Goal: Information Seeking & Learning: Learn about a topic

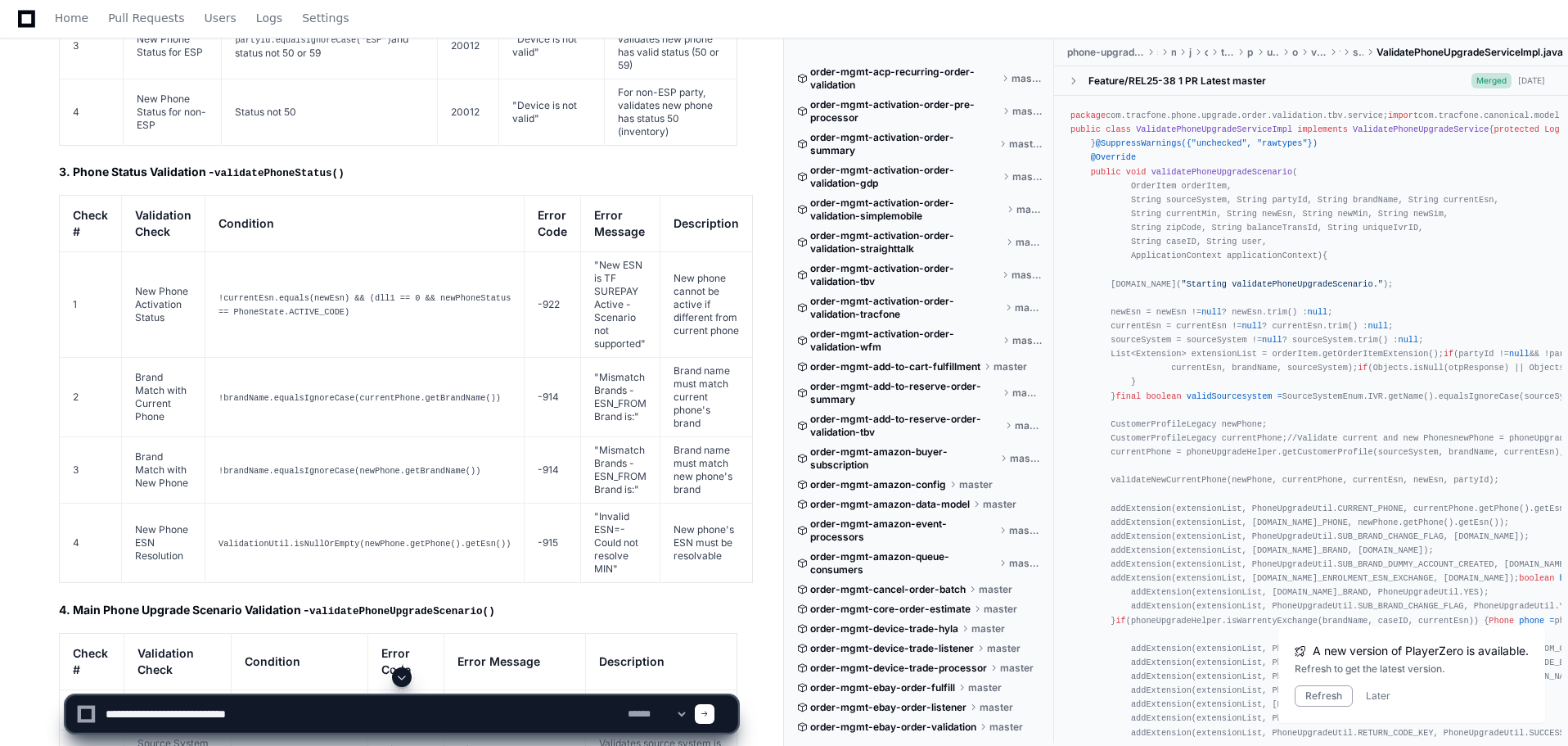
scroll to position [3737, 0]
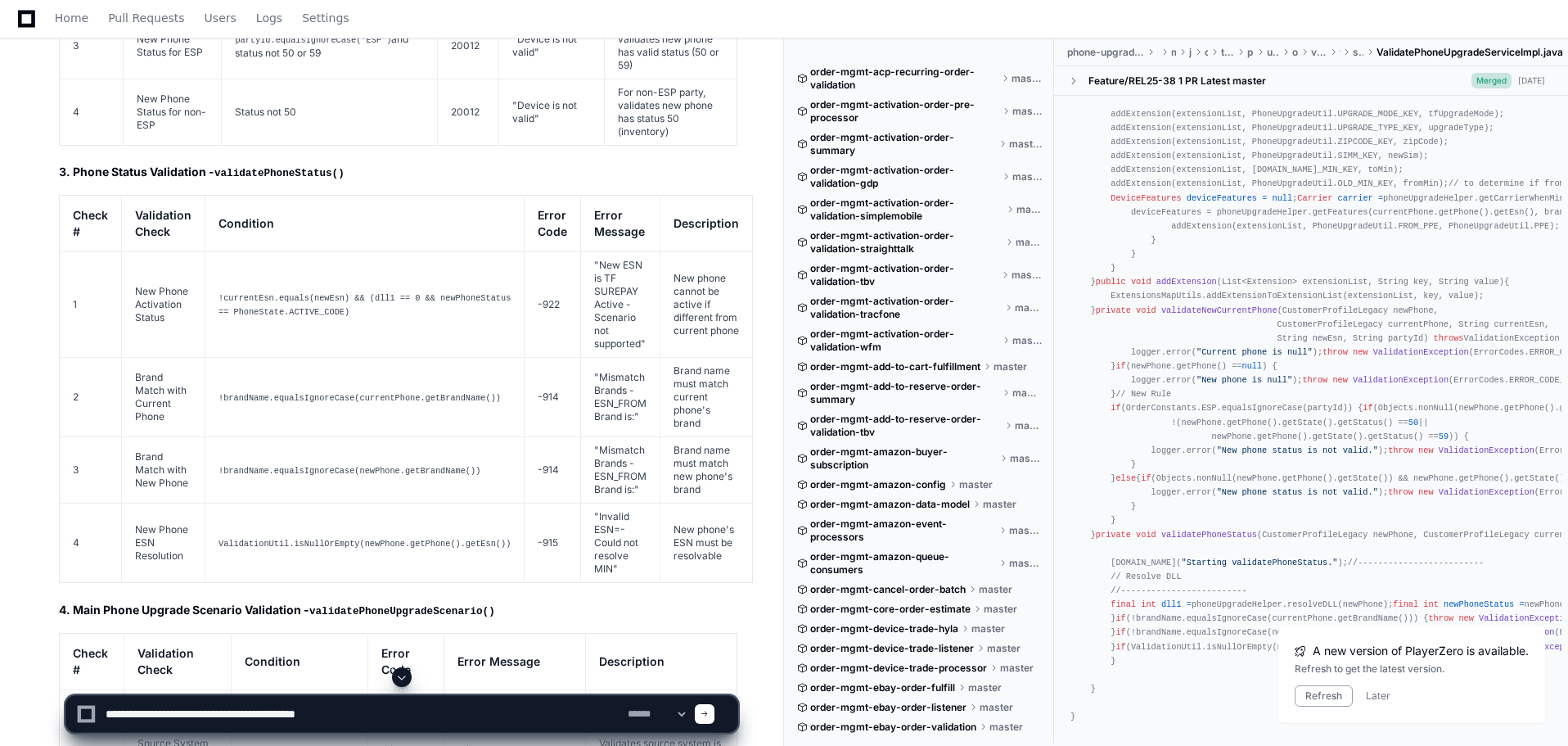
type textarea "**********"
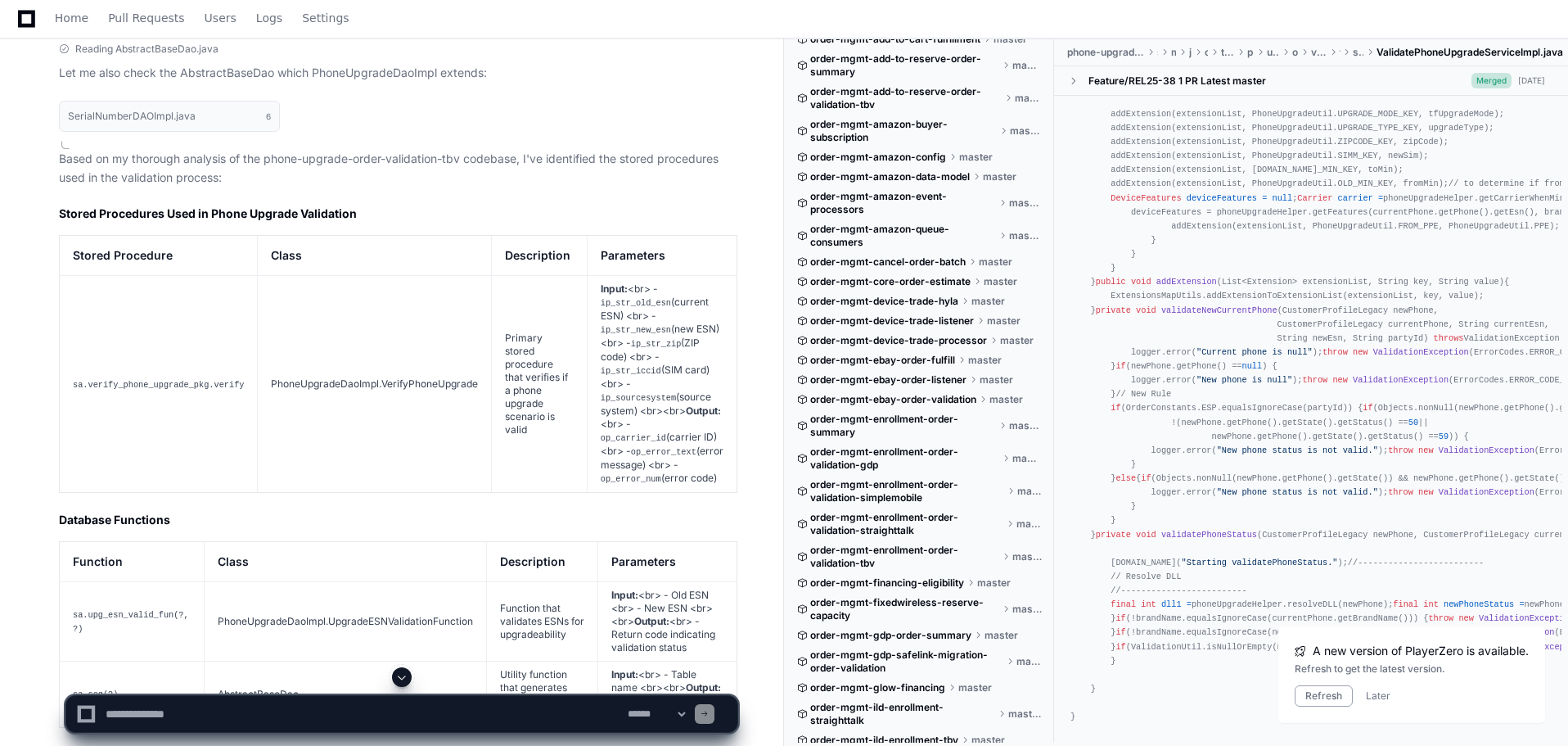
scroll to position [10297, 0]
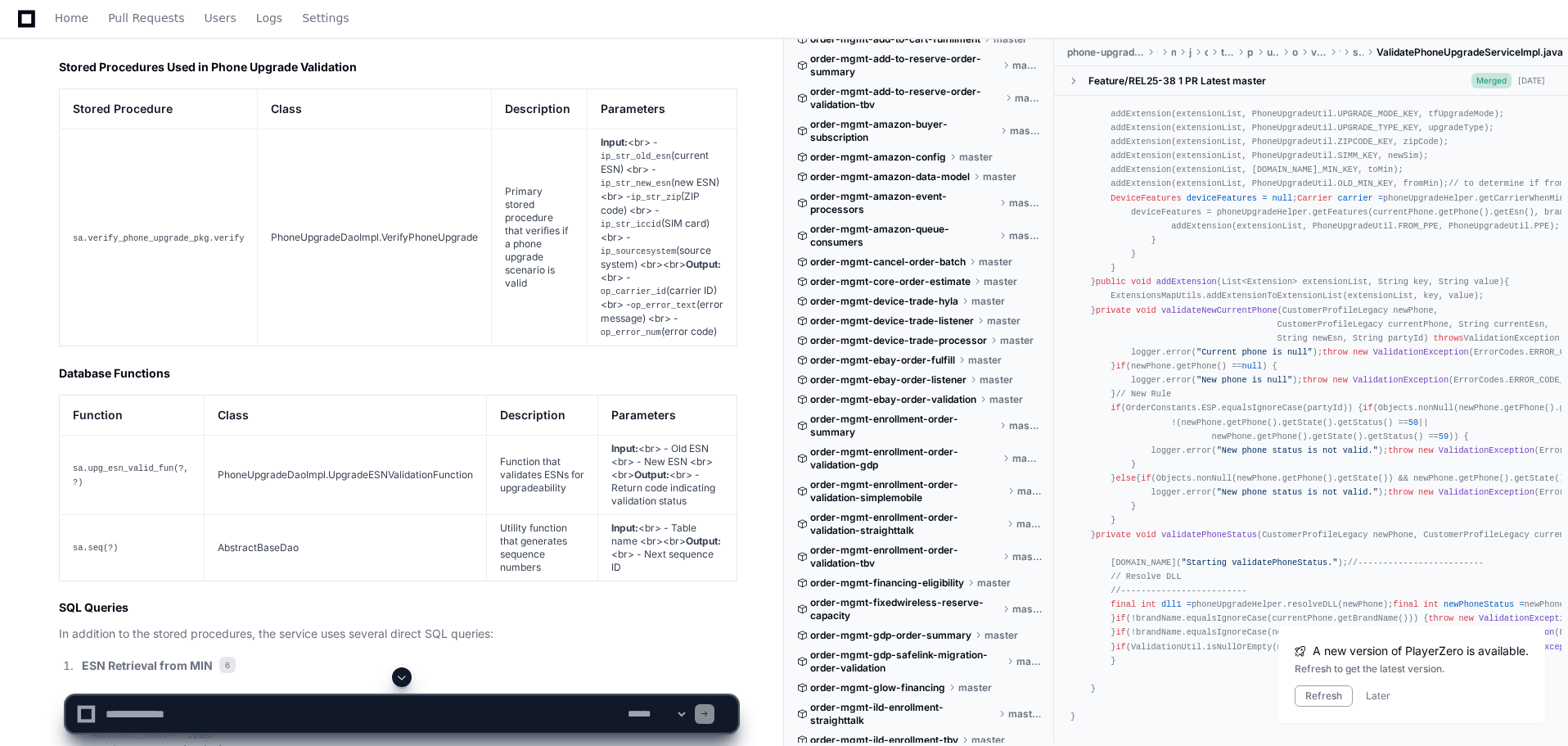
click at [188, 233] on code "sa.verify_phone_upgrade_pkg.verify" at bounding box center [158, 238] width 171 height 10
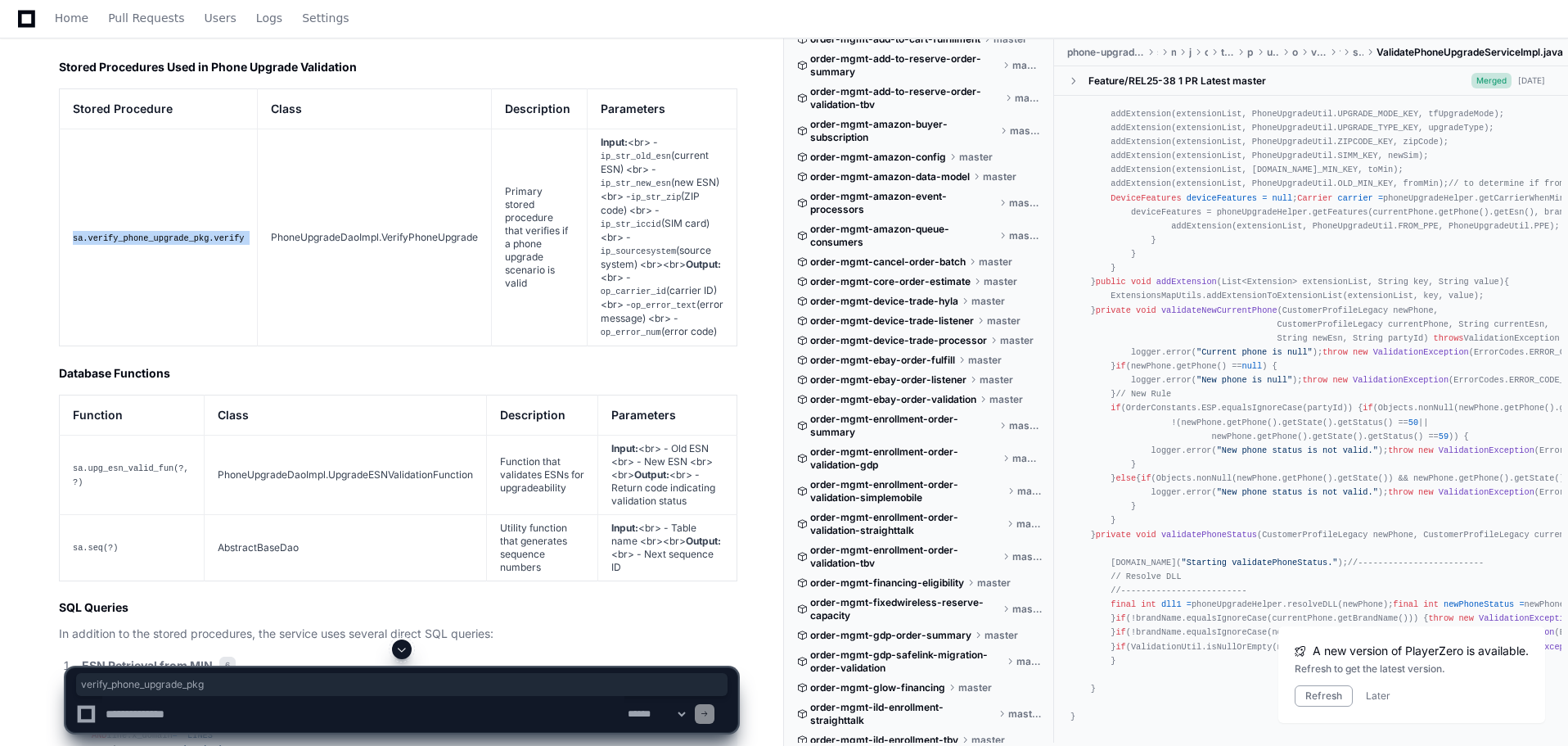
click at [188, 233] on code "sa.verify_phone_upgrade_pkg.verify" at bounding box center [158, 238] width 171 height 10
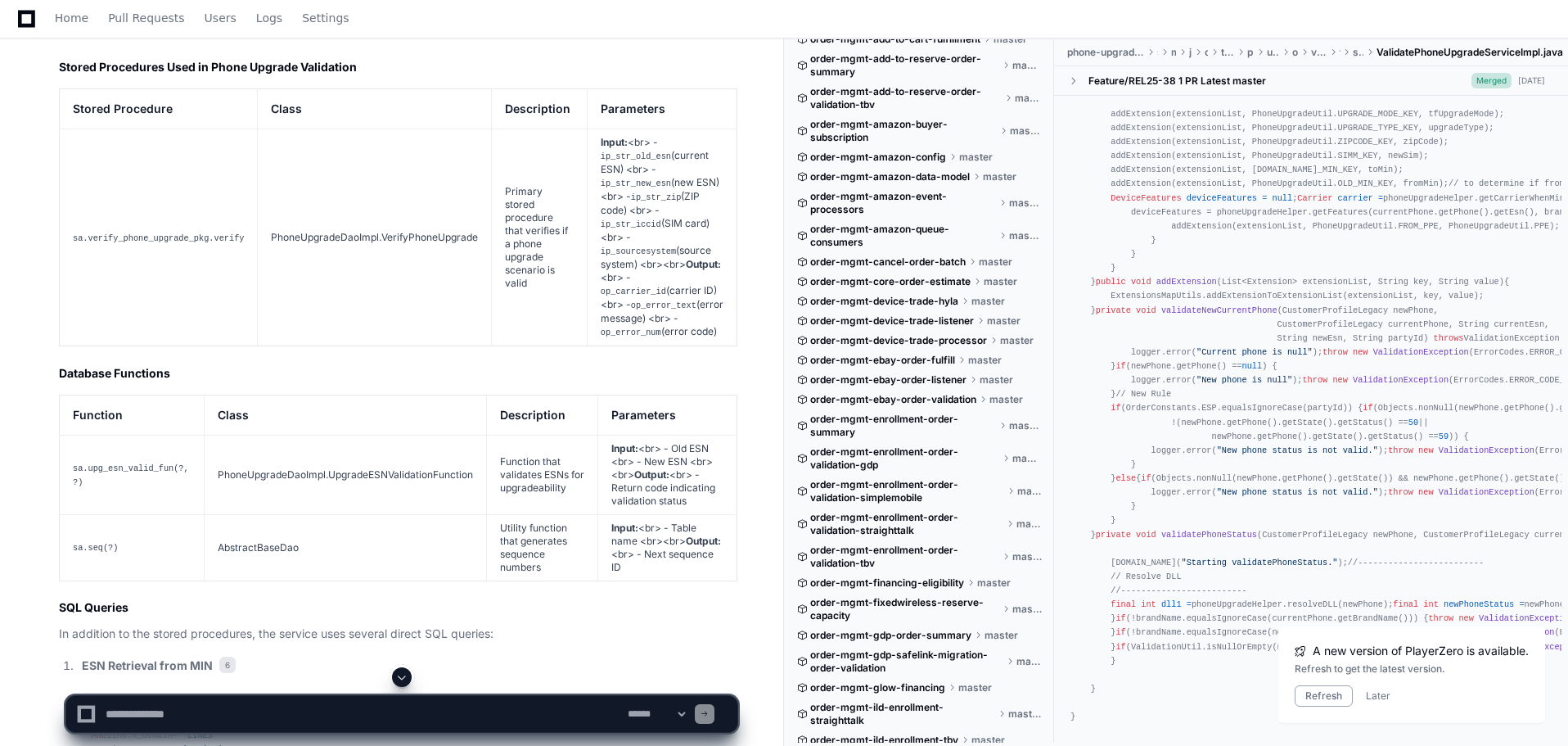
click at [126, 435] on td "sa.upg_esn_valid_fun(?, ?)" at bounding box center [132, 474] width 145 height 79
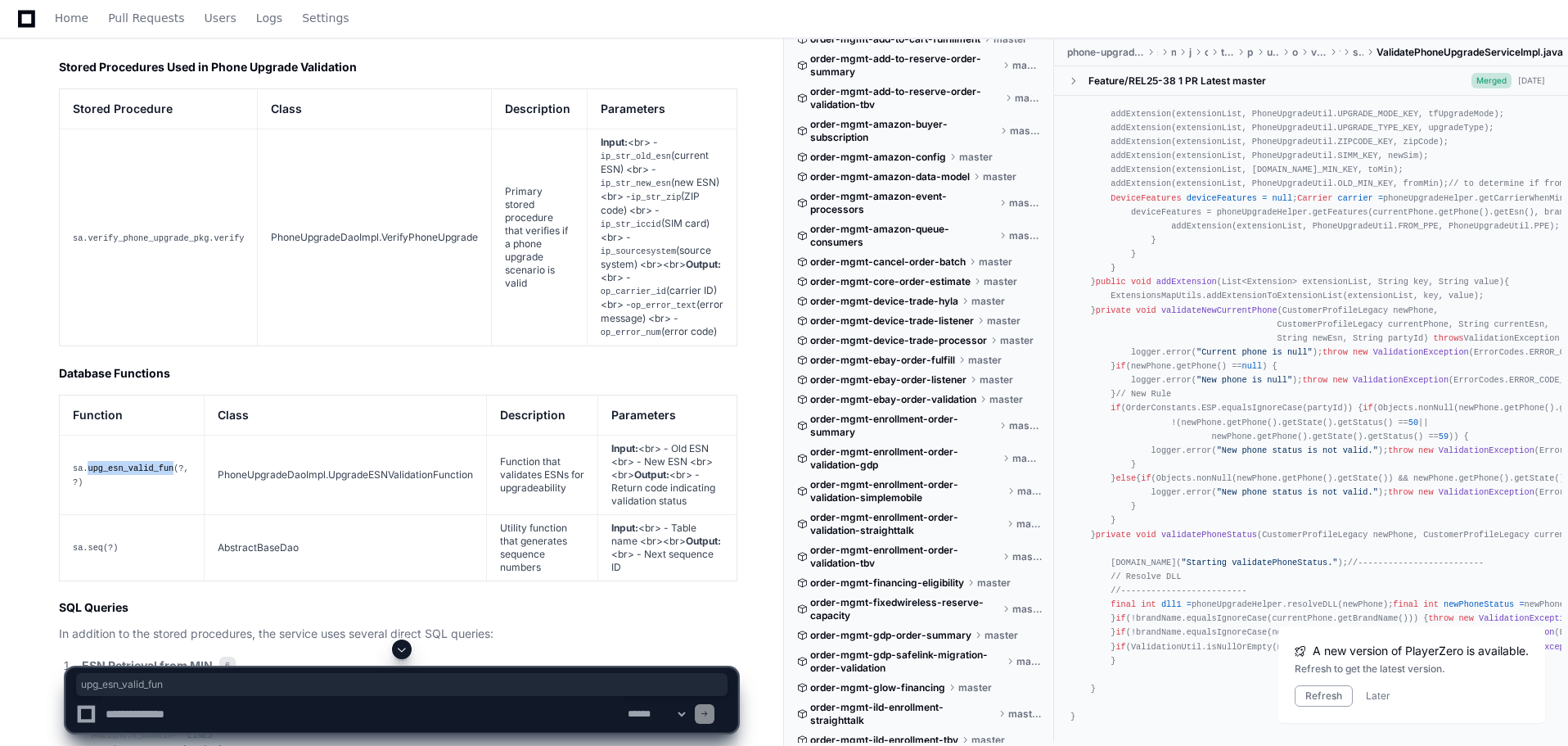
click at [126, 435] on td "sa.upg_esn_valid_fun(?, ?)" at bounding box center [132, 474] width 145 height 79
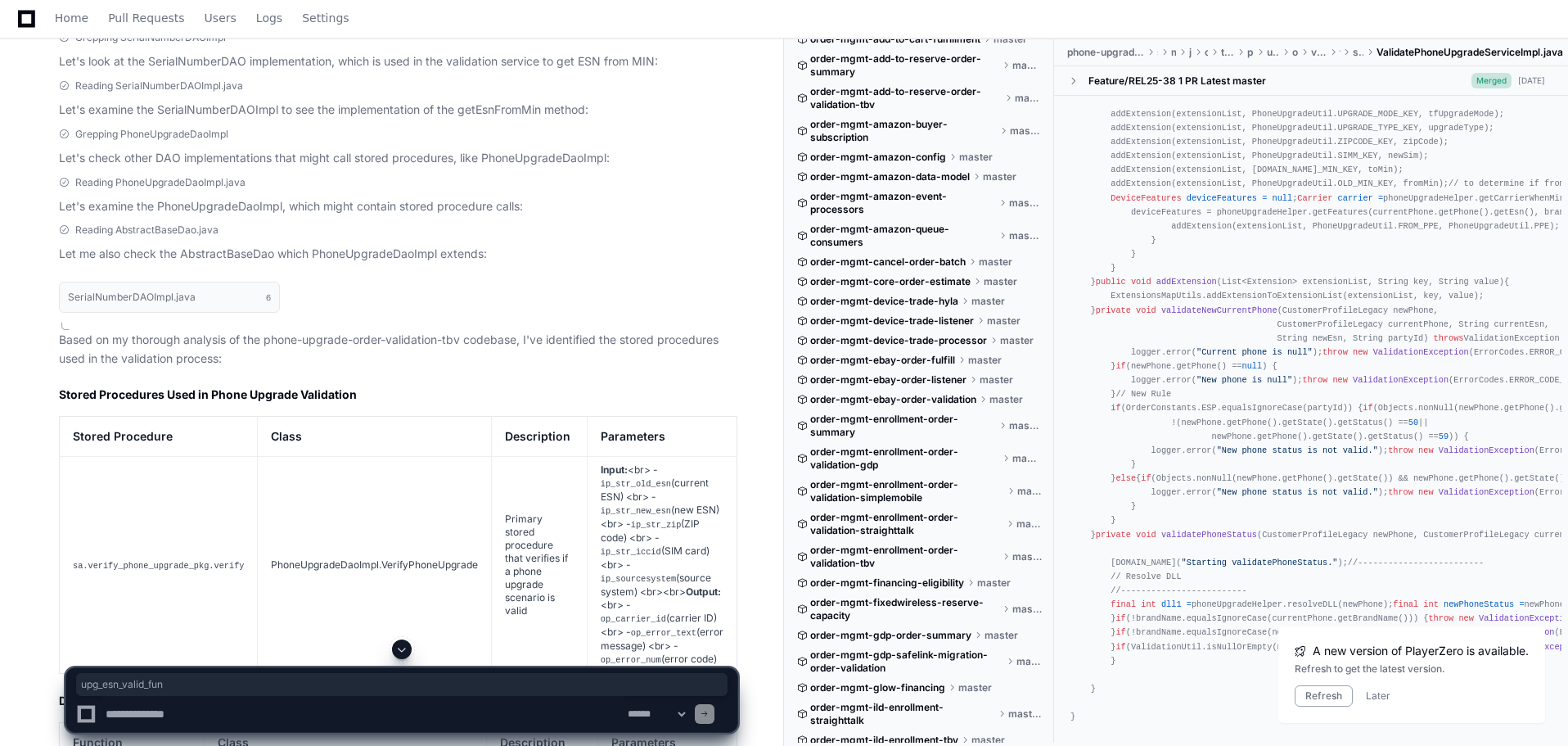
scroll to position [10052, 0]
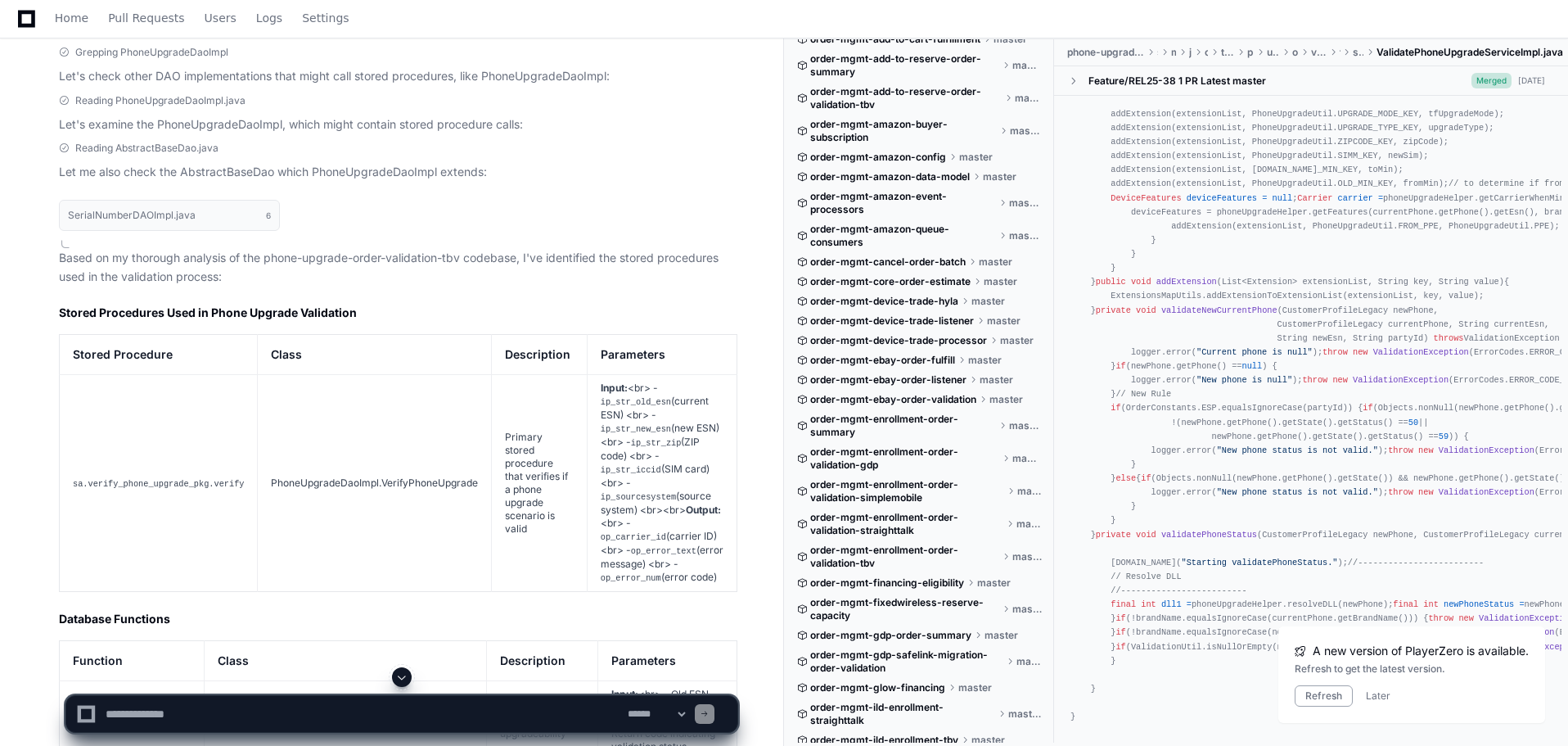
click at [180, 479] on code "sa.verify_phone_upgrade_pkg.verify" at bounding box center [158, 484] width 171 height 10
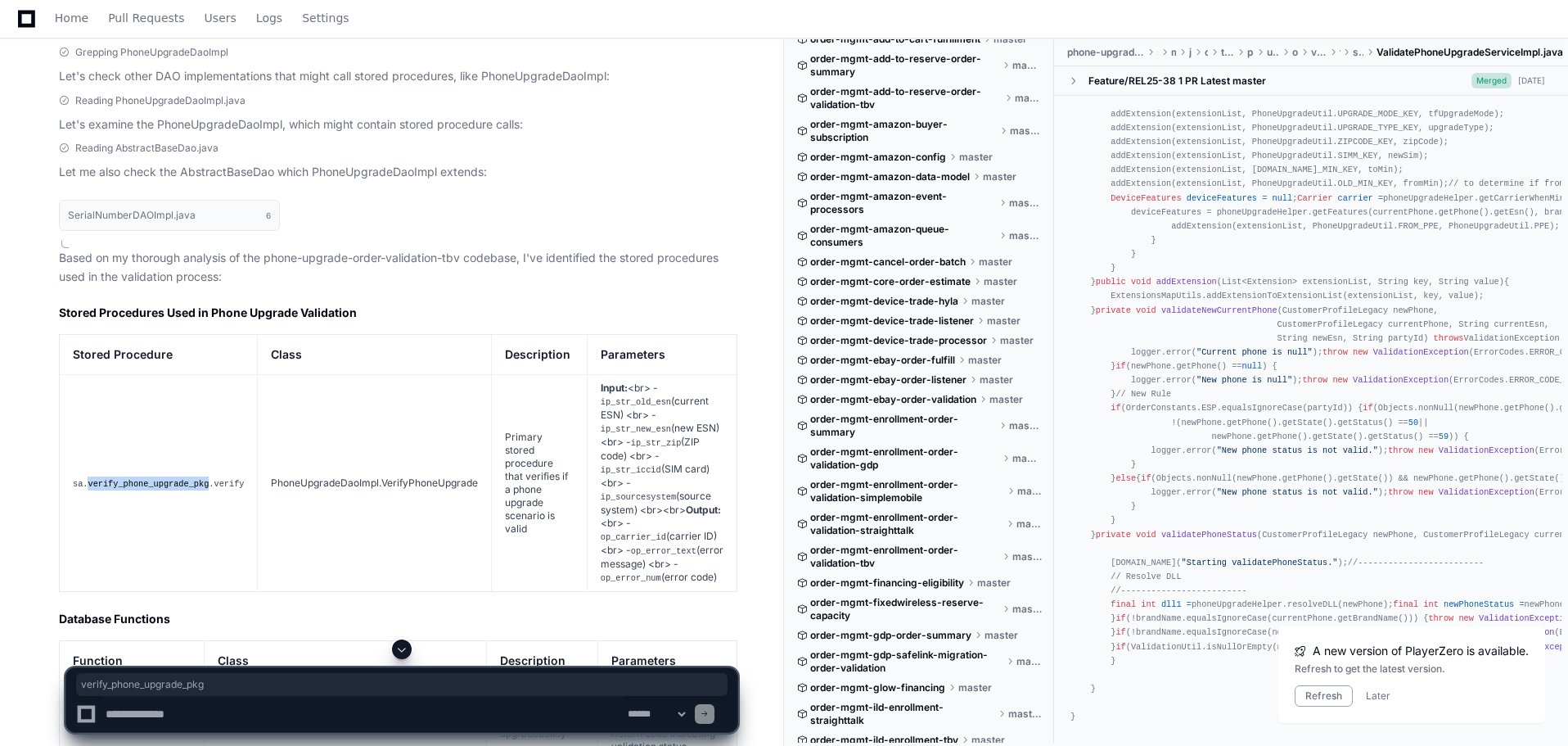
click at [180, 479] on code "sa.verify_phone_upgrade_pkg.verify" at bounding box center [158, 484] width 171 height 10
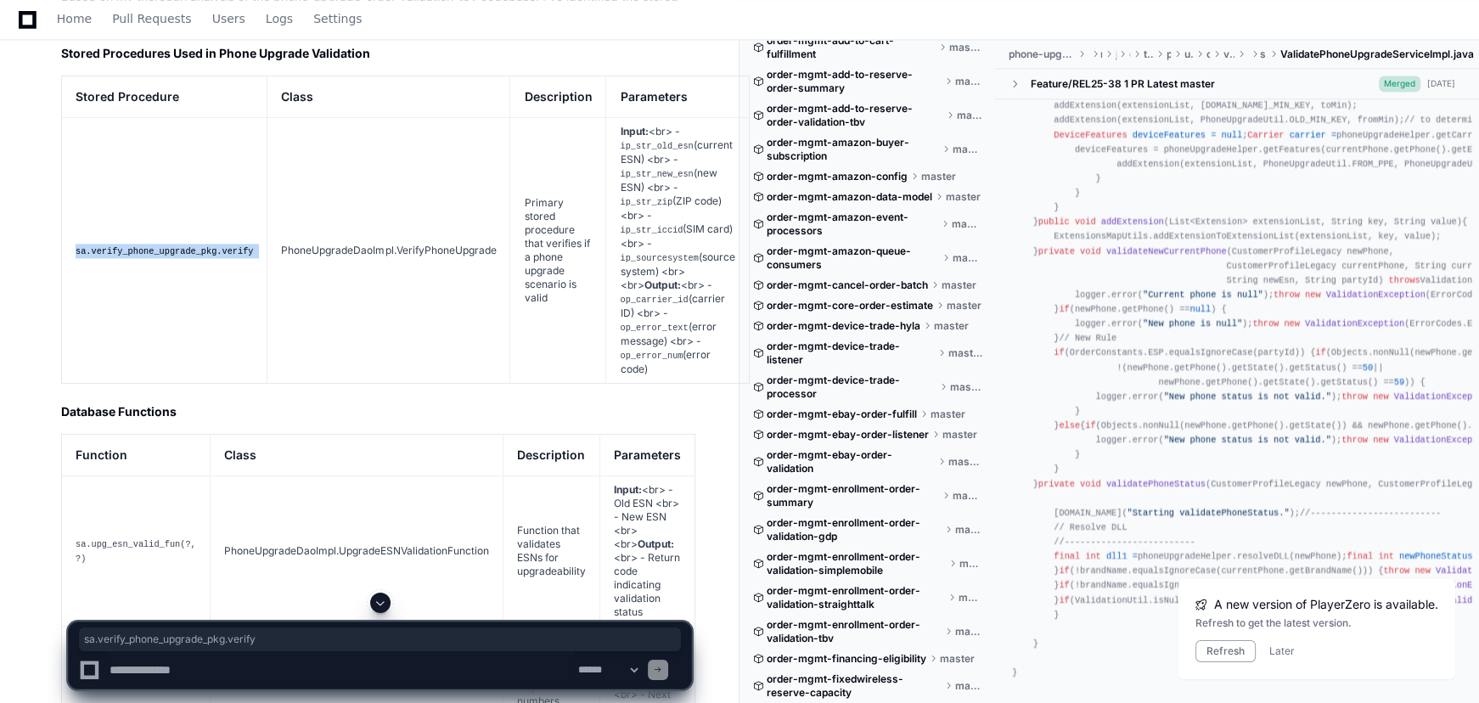
scroll to position [11116, 0]
click at [163, 256] on code "sa.verify_phone_upgrade_pkg.verify" at bounding box center [164, 252] width 177 height 10
click at [244, 669] on textarea at bounding box center [340, 669] width 469 height 37
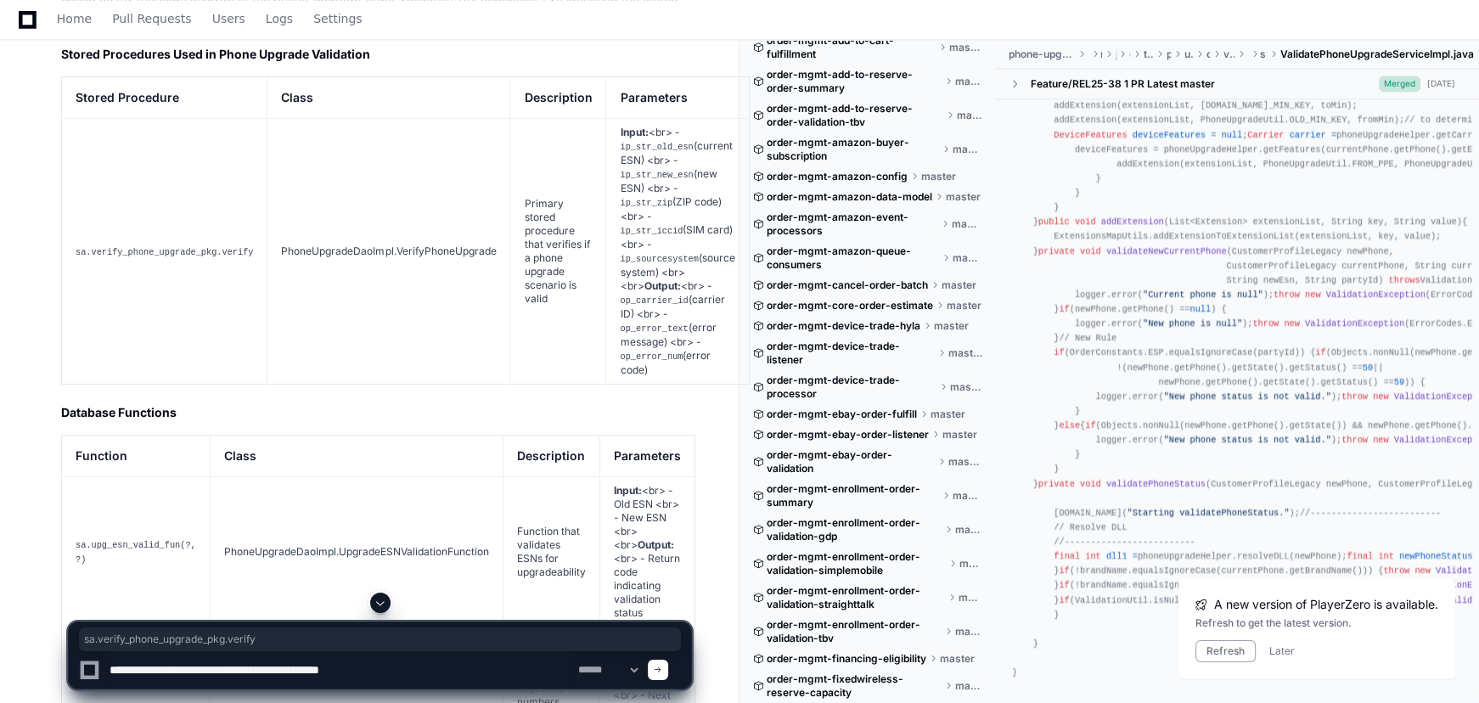
paste textarea "**********"
type textarea "**********"
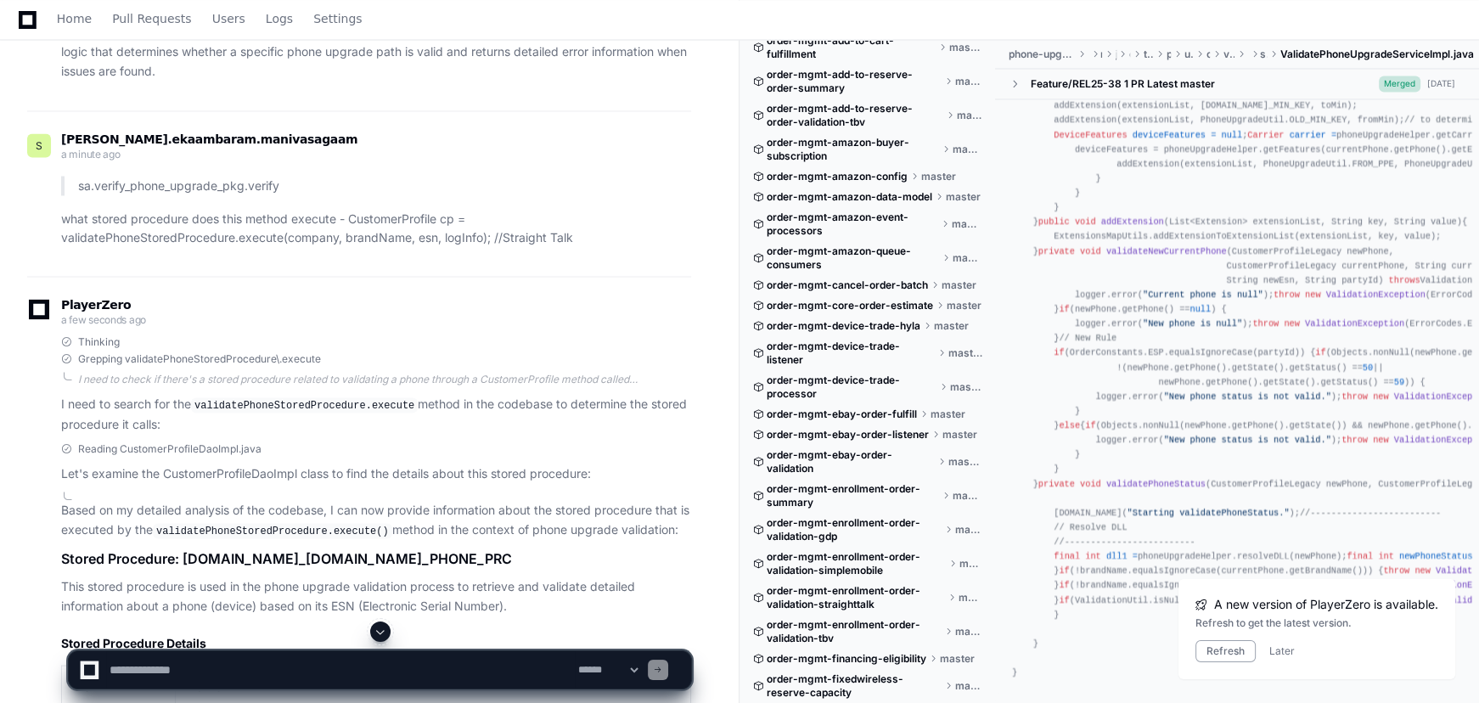
scroll to position [12358, 0]
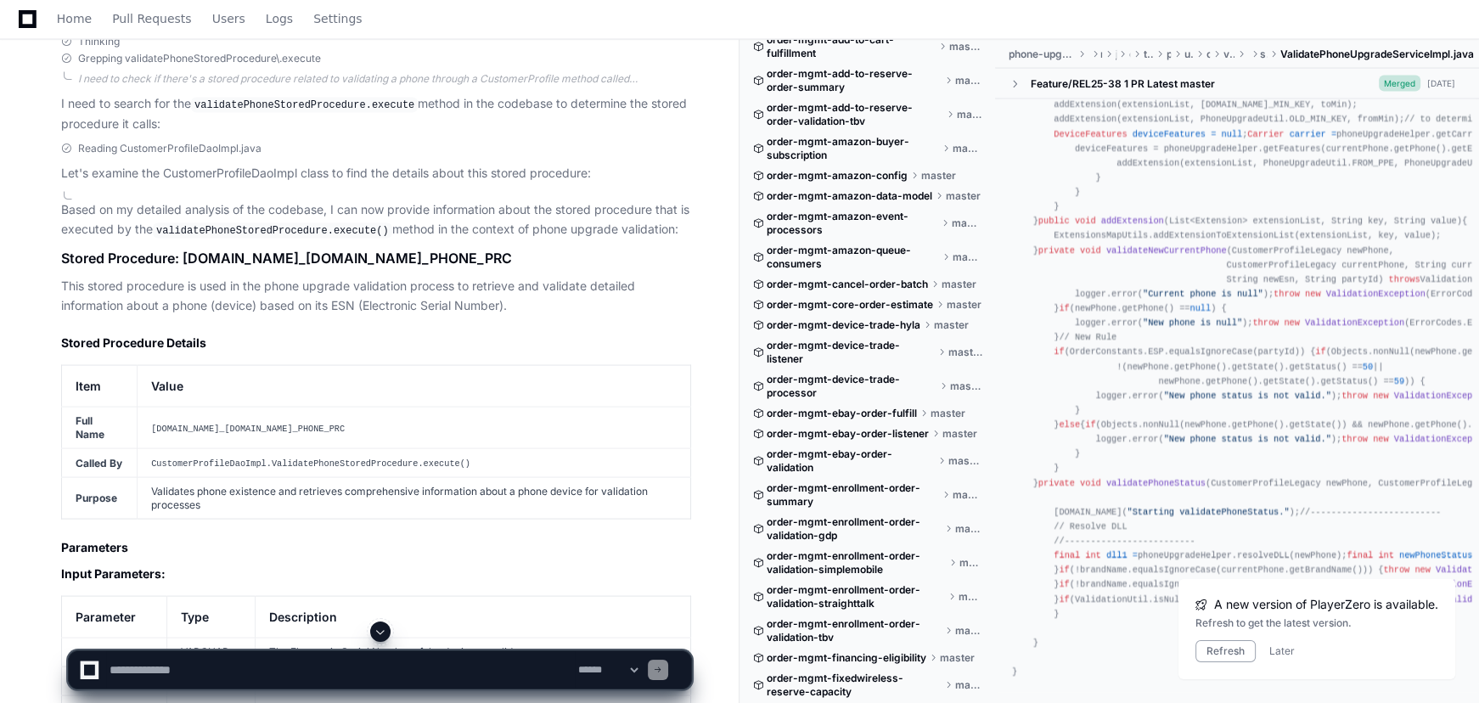
click at [145, 316] on p "This stored procedure is used in the phone upgrade validation process to retrie…" at bounding box center [376, 296] width 630 height 39
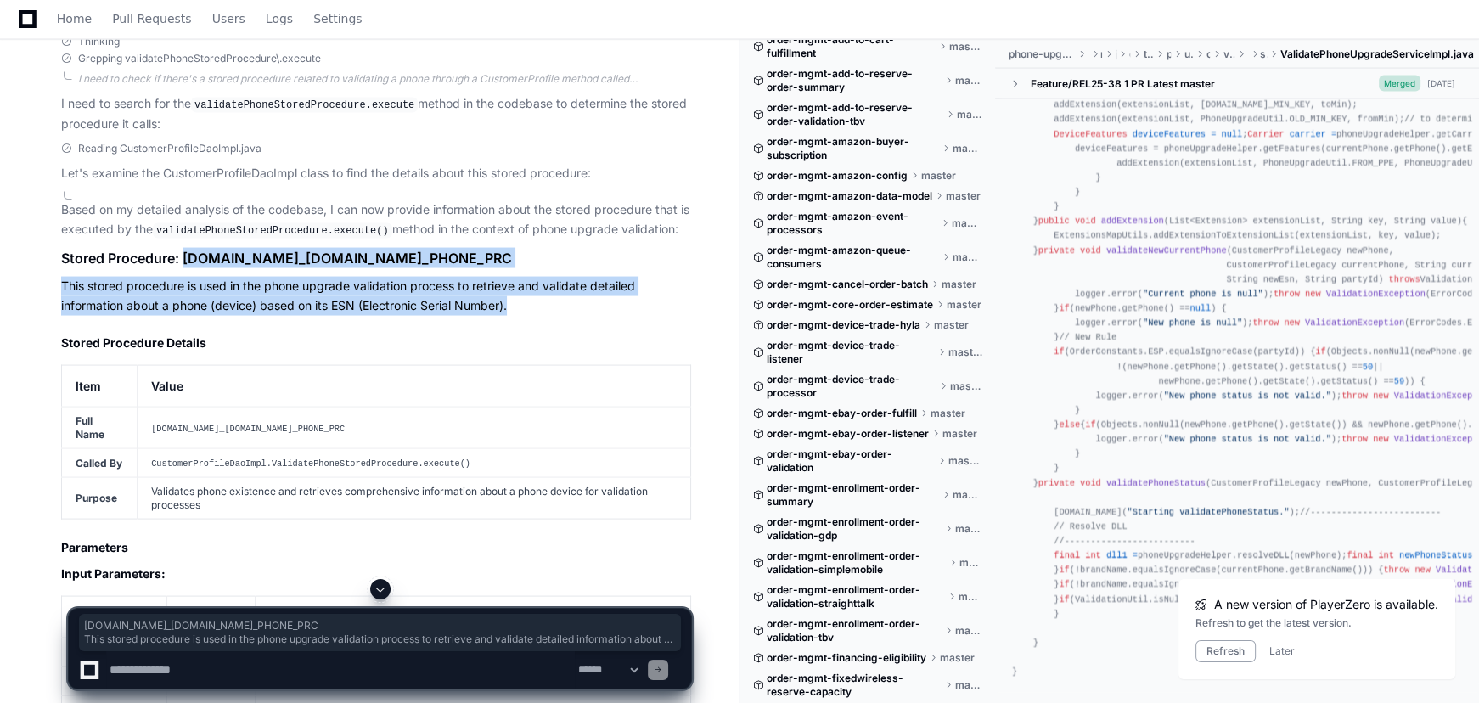
drag, startPoint x: 182, startPoint y: 337, endPoint x: 515, endPoint y: 393, distance: 338.4
copy article "[DOMAIN_NAME]_[DOMAIN_NAME]_PHONE_PRC This stored procedure is used in the phon…"
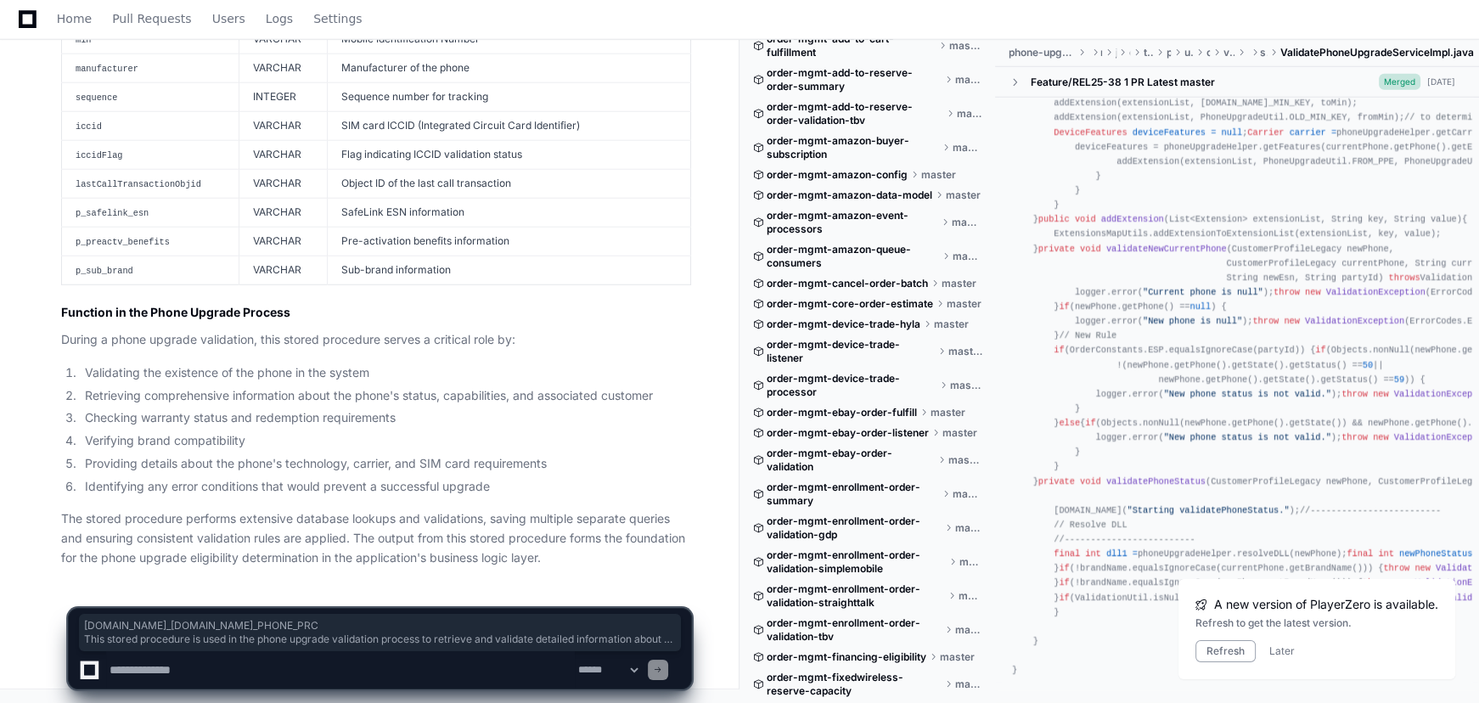
scroll to position [13977, 0]
click at [290, 667] on textarea at bounding box center [340, 669] width 469 height 37
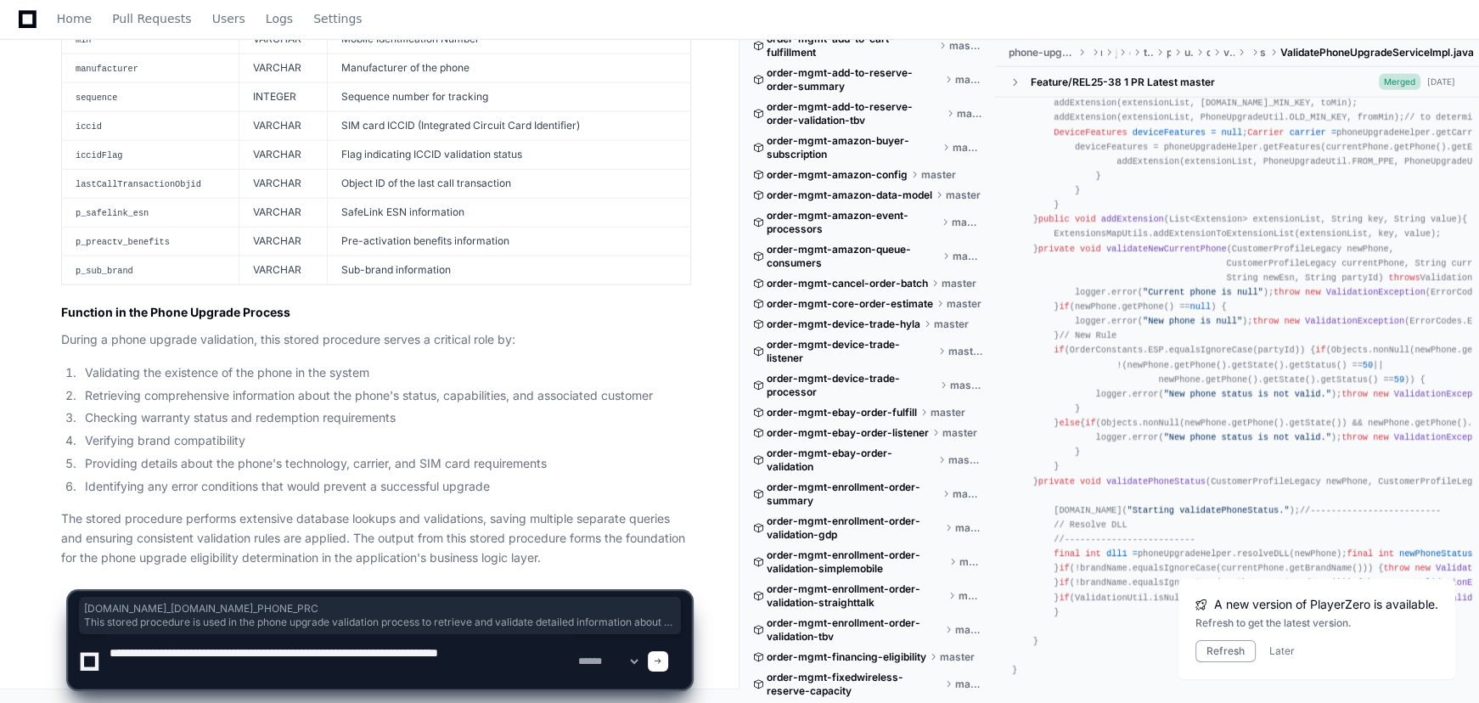
paste textarea "**********"
type textarea "**********"
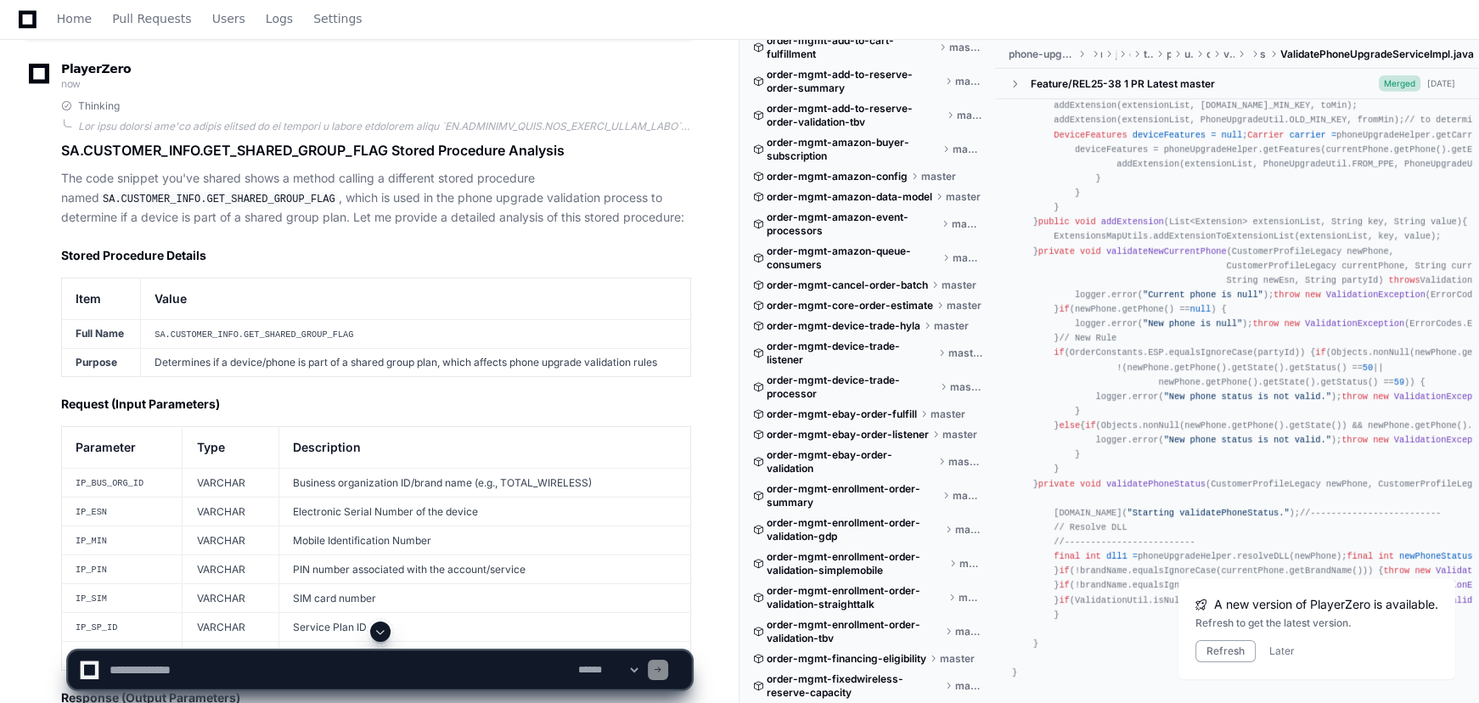
scroll to position [15212, 0]
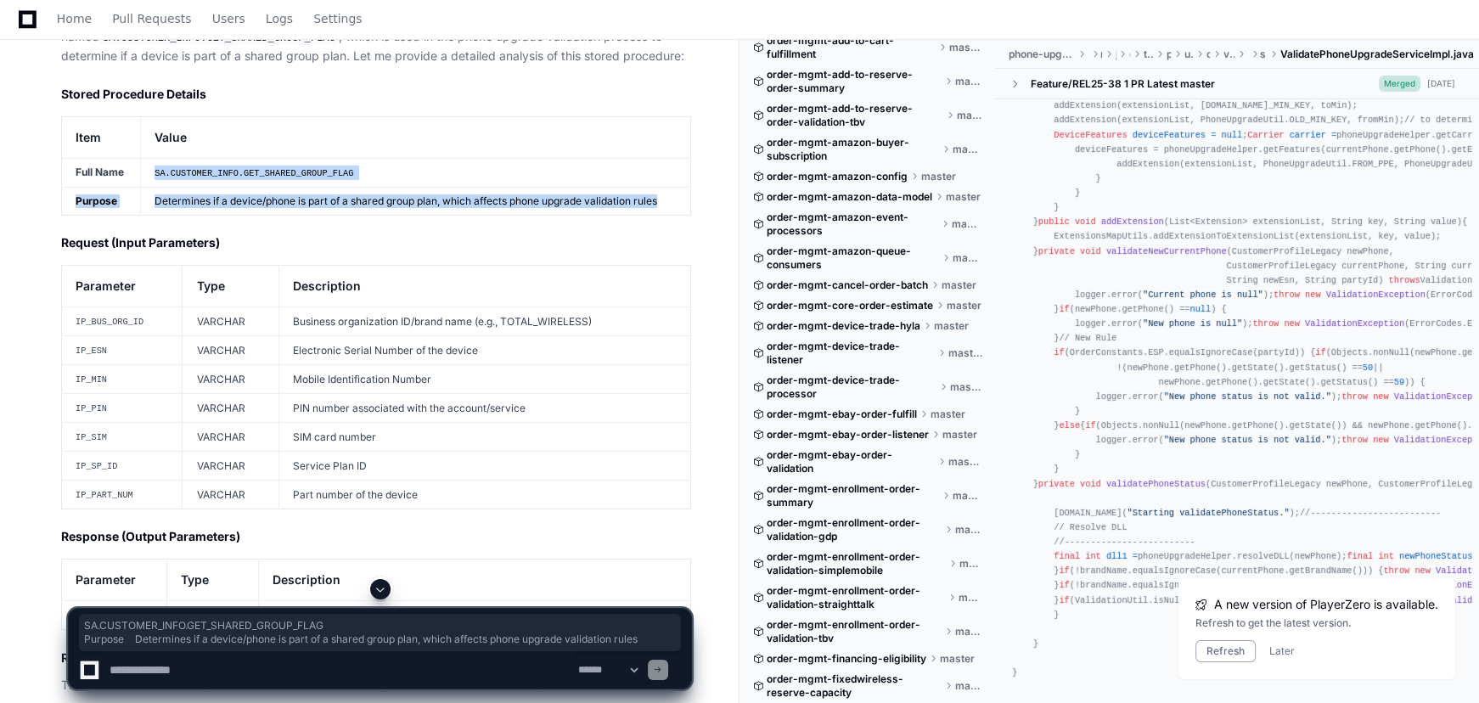
click at [677, 215] on tbody "Full Name SA.CUSTOMER_INFO.GET_SHARED_GROUP_FLAG Purpose Determines if a device…" at bounding box center [376, 186] width 629 height 57
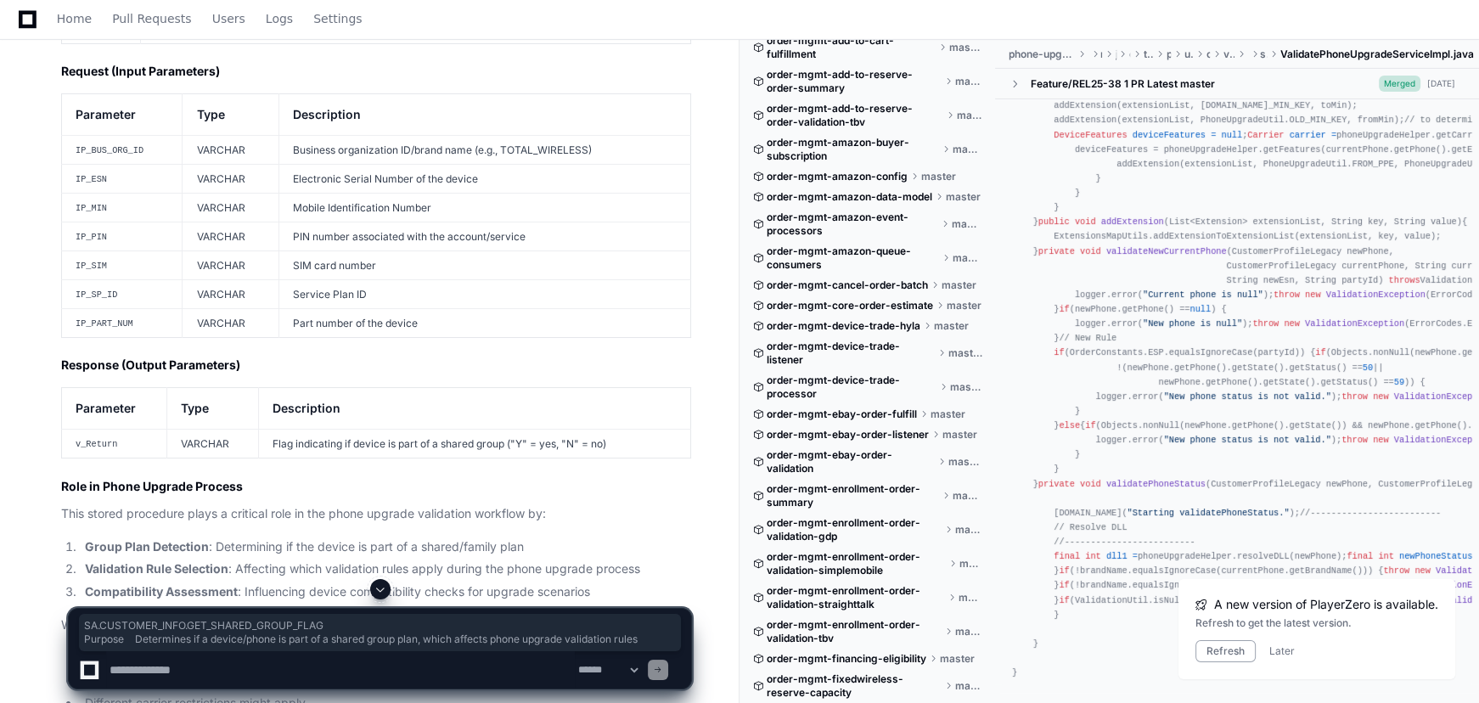
scroll to position [15366, 0]
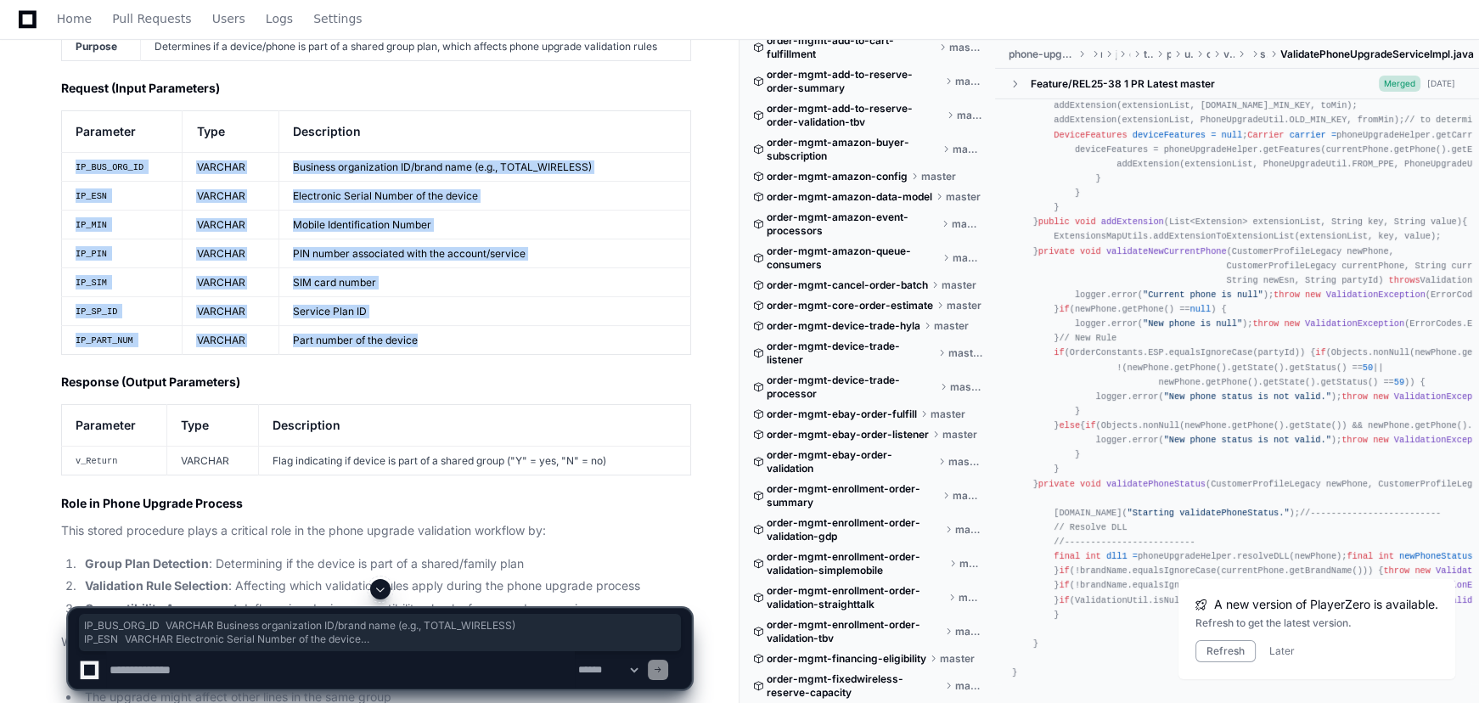
drag, startPoint x: 415, startPoint y: 417, endPoint x: 72, endPoint y: 245, distance: 383.6
click at [72, 245] on tbody "IP_BUS_ORG_ID VARCHAR Business organization ID/brand name (e.g., TOTAL_WIRELESS…" at bounding box center [376, 254] width 629 height 202
copy tbody "IP_BUS_ORG_ID VARCHAR Business organization ID/brand name (e.g., TOTAL_WIRELESS…"
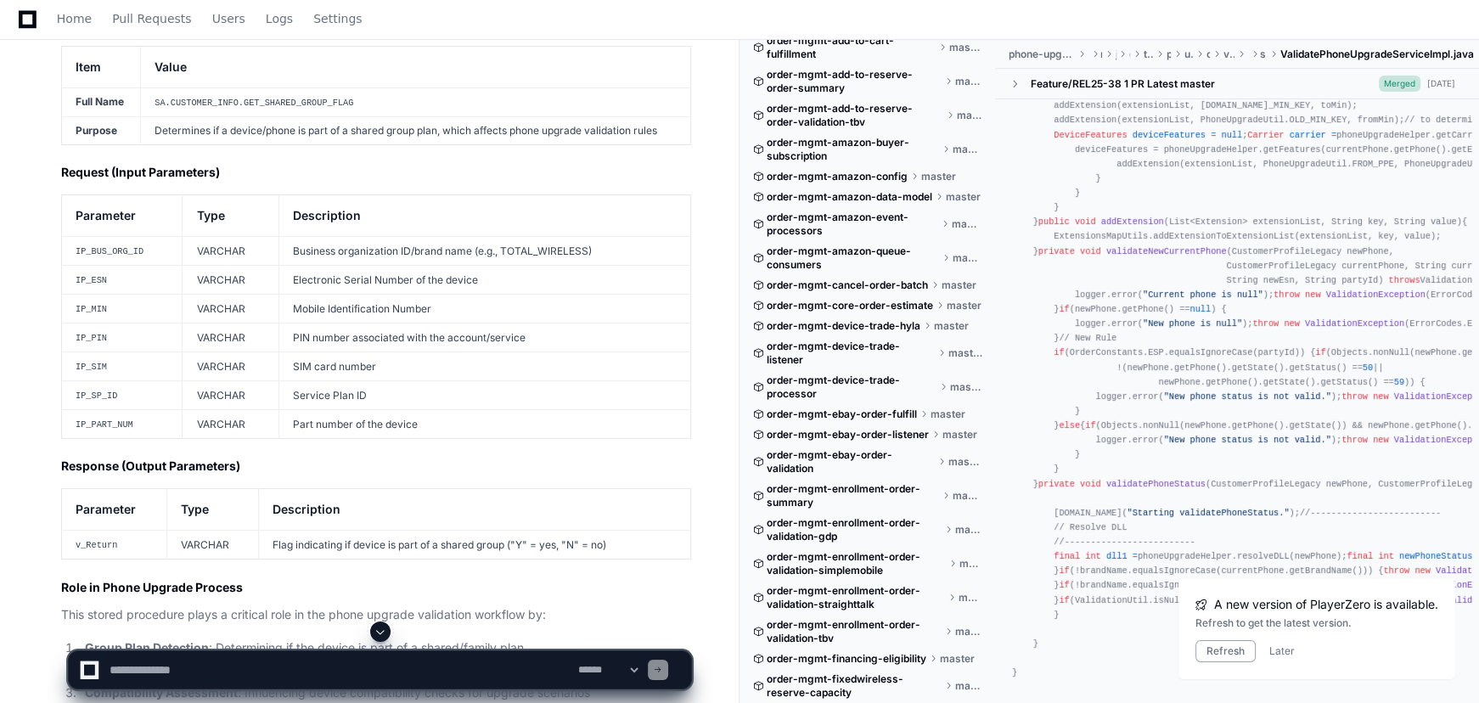
scroll to position [15212, 0]
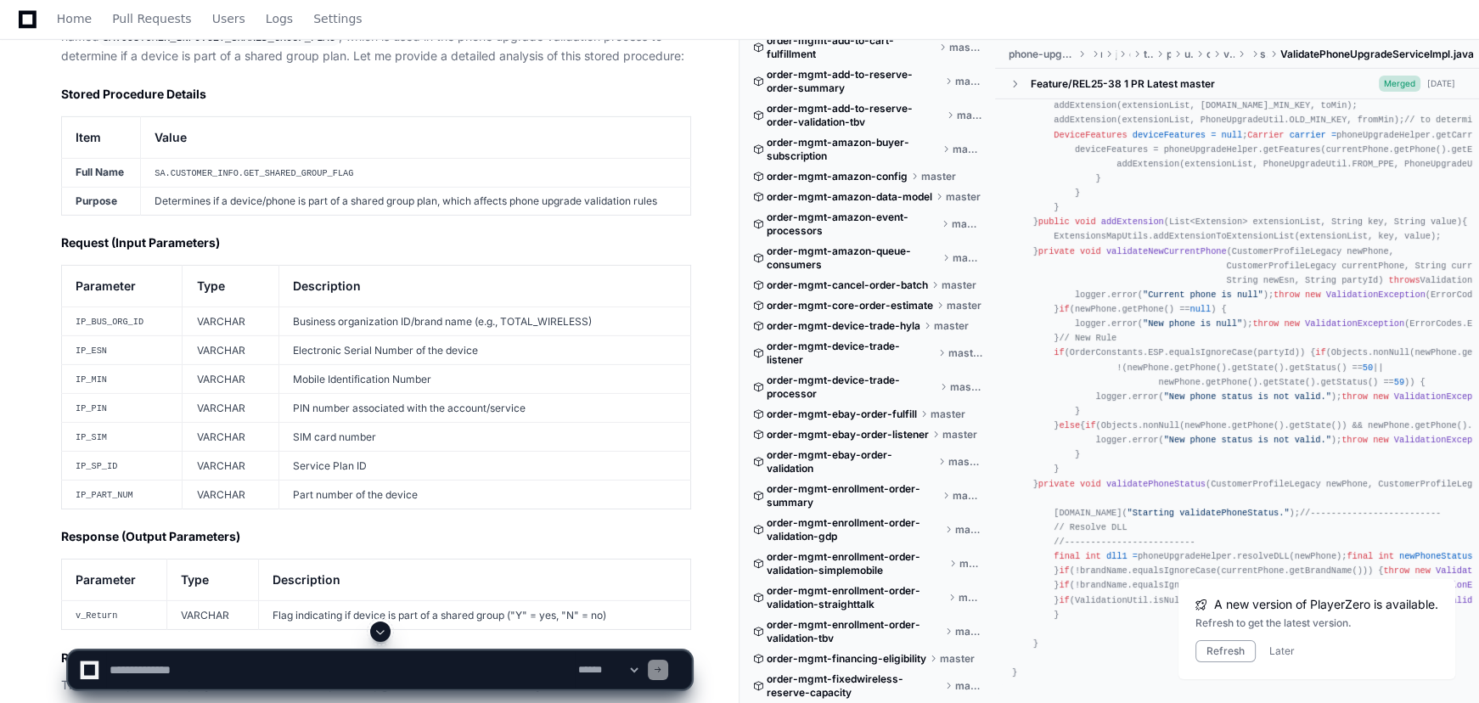
click at [241, 187] on td "SA.CUSTOMER_INFO.GET_SHARED_GROUP_FLAG" at bounding box center [416, 172] width 550 height 29
click at [252, 178] on code "SA.CUSTOMER_INFO.GET_SHARED_GROUP_FLAG" at bounding box center [254, 173] width 199 height 10
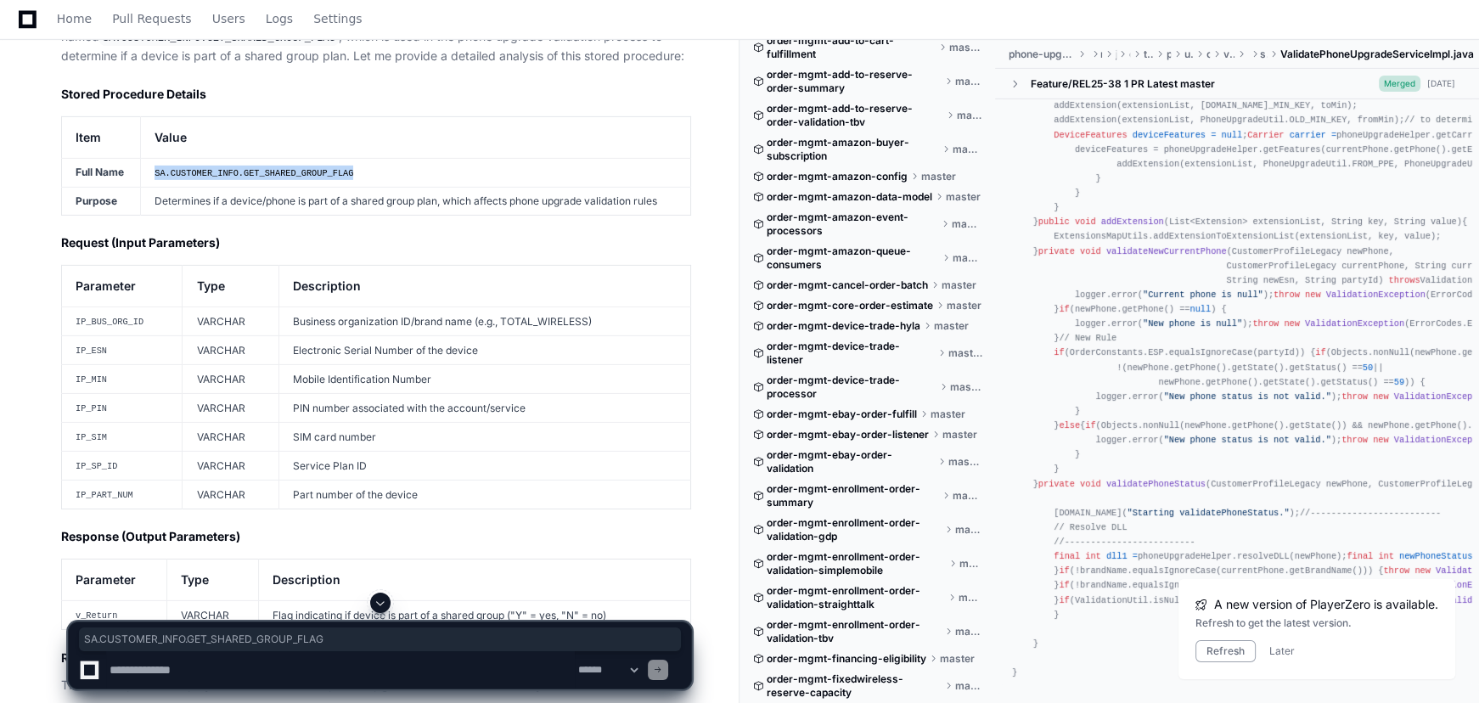
click at [252, 178] on code "SA.CUSTOMER_INFO.GET_SHARED_GROUP_FLAG" at bounding box center [254, 173] width 199 height 10
copy tbody "SA.CUSTOMER_INFO.GET_SHARED_GROUP_FLAG"
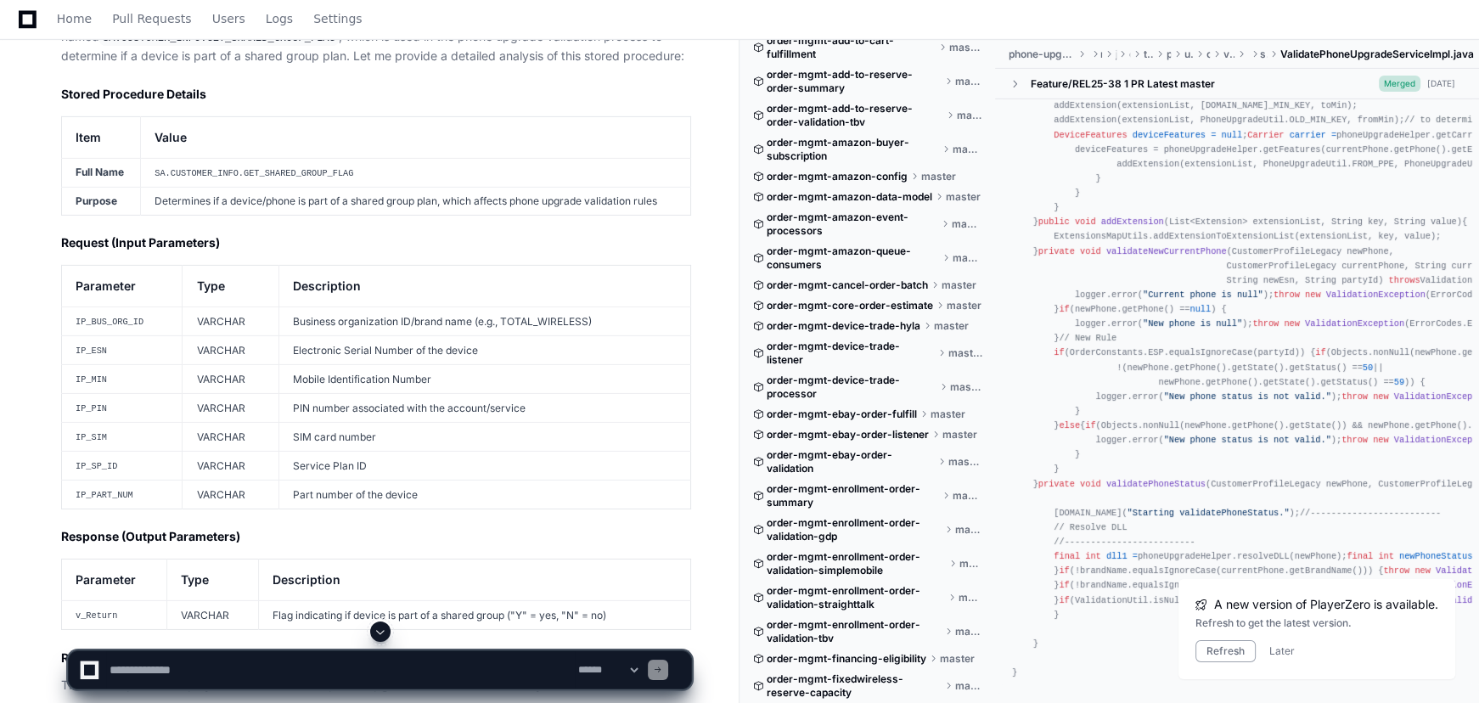
click at [229, 215] on td "Determines if a device/phone is part of a shared group plan, which affects phon…" at bounding box center [416, 201] width 550 height 28
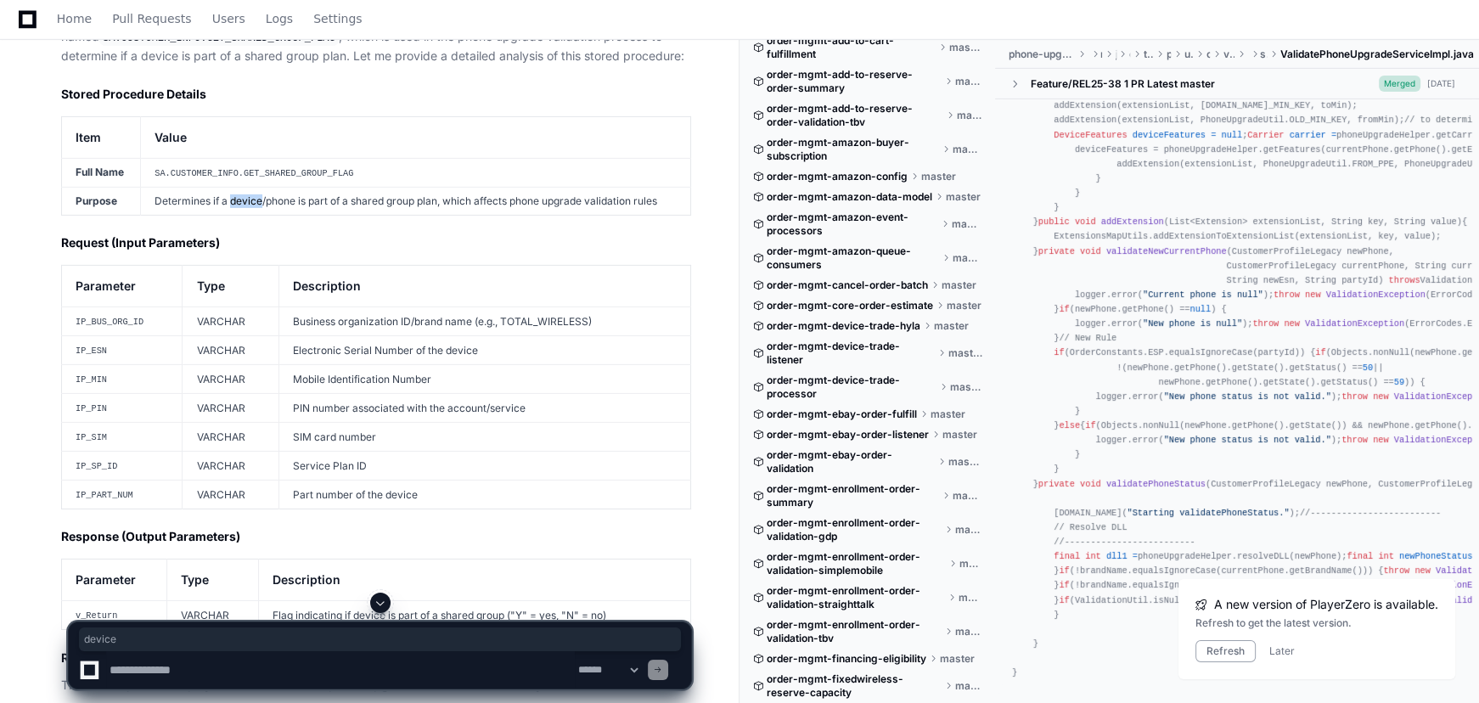
click at [229, 215] on td "Determines if a device/phone is part of a shared group plan, which affects phon…" at bounding box center [416, 201] width 550 height 28
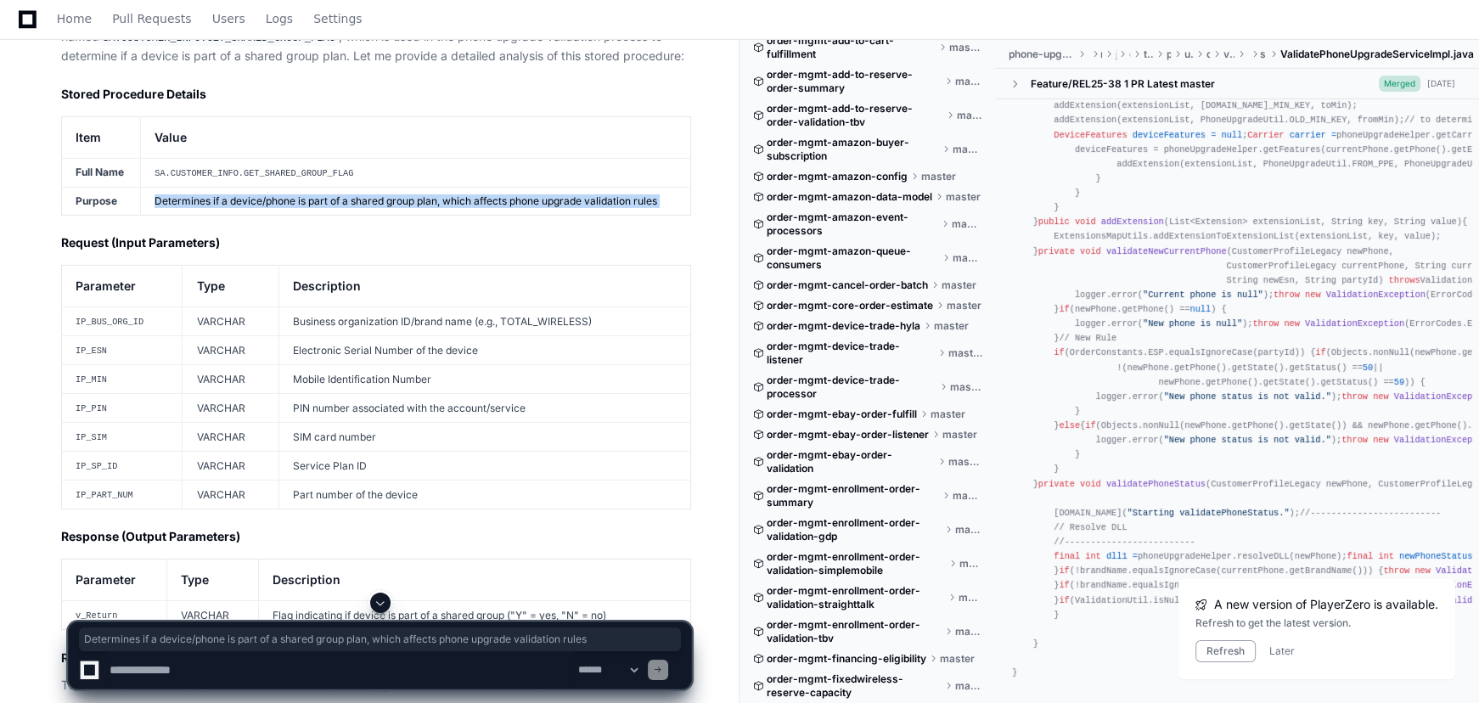
click at [229, 215] on td "Determines if a device/phone is part of a shared group plan, which affects phon…" at bounding box center [416, 201] width 550 height 28
copy article "Determines if a device/phone is part of a shared group plan, which affects phon…"
click at [432, 665] on textarea at bounding box center [340, 669] width 469 height 37
paste textarea "**********"
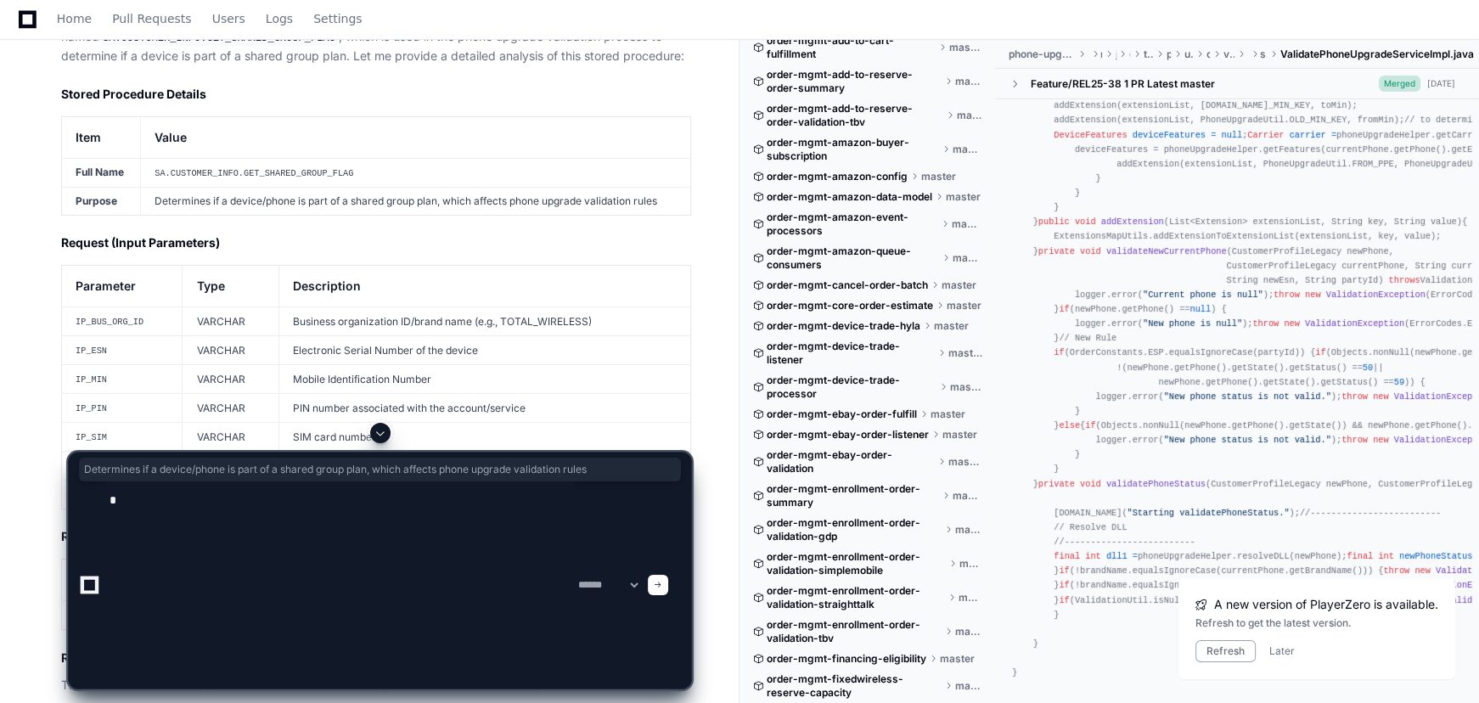
scroll to position [0, 0]
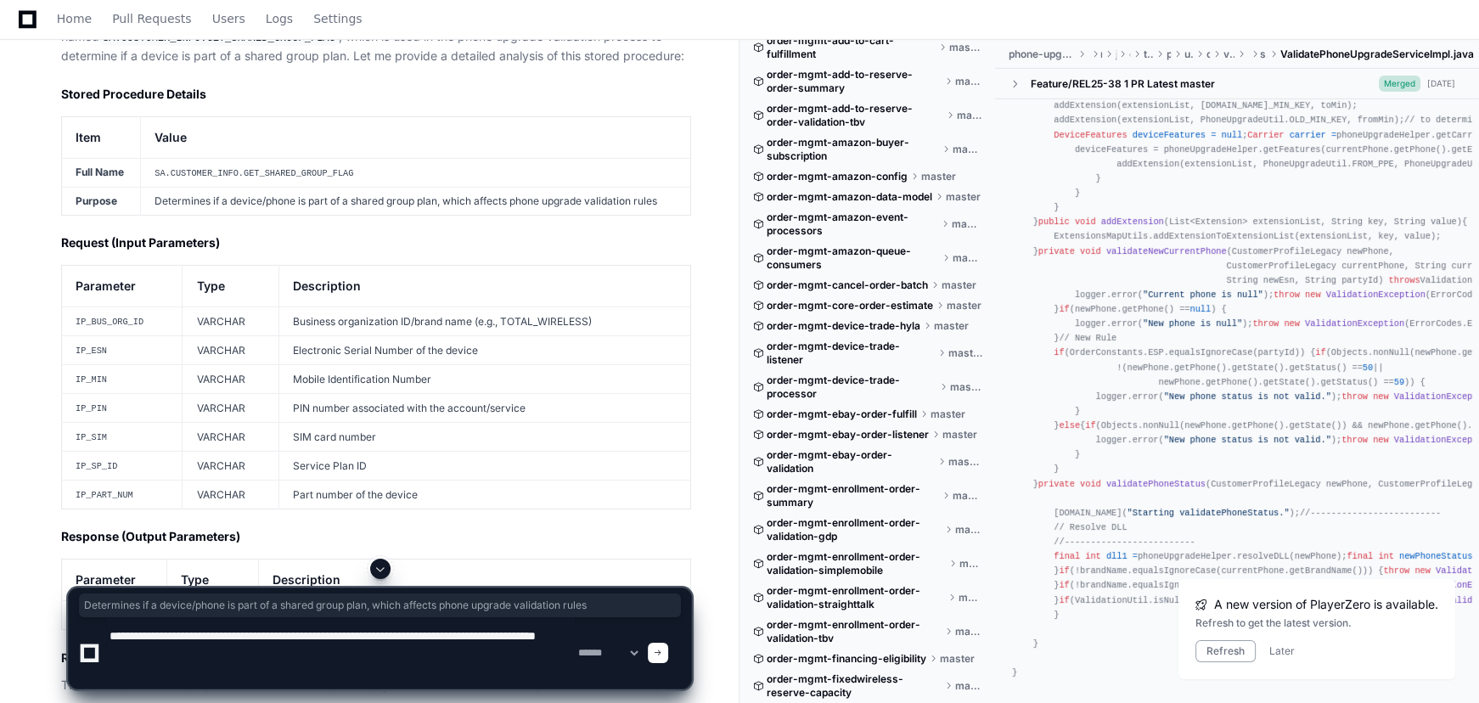
paste textarea "**********"
type textarea "**********"
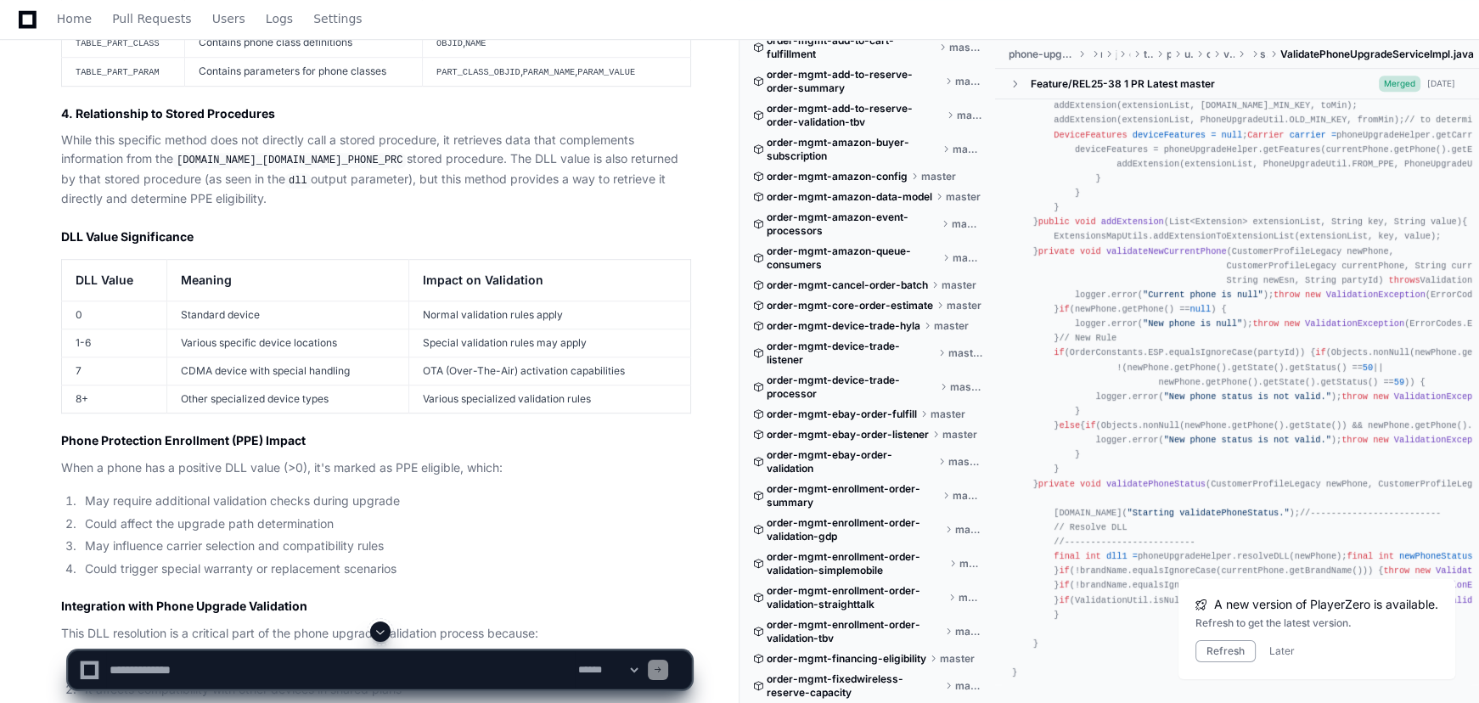
scroll to position [17605, 0]
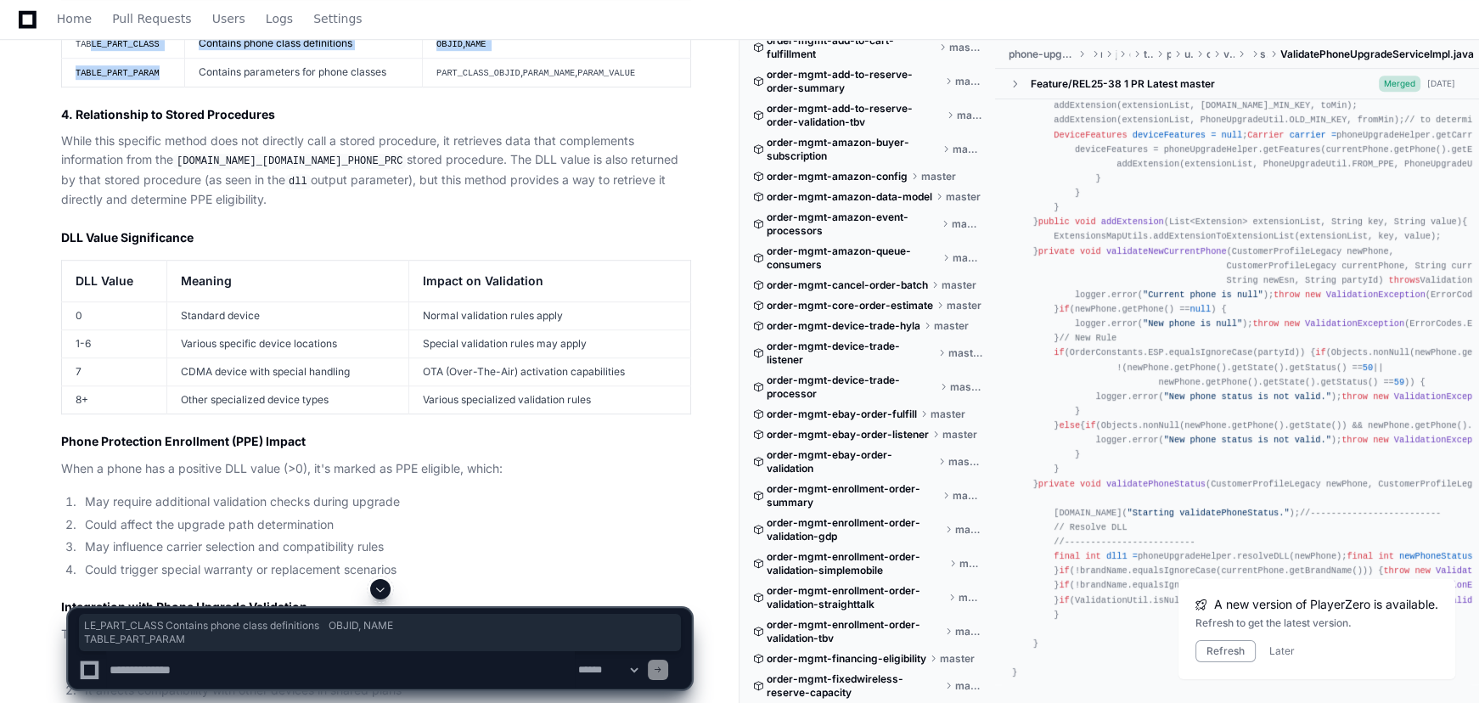
drag, startPoint x: 154, startPoint y: 273, endPoint x: 88, endPoint y: 231, distance: 78.0
click at [88, 87] on tbody "TABLE_PART_INST Contains phone instance data PART_SERIAL_NO (ESN), OBJID , PART…" at bounding box center [376, 43] width 629 height 87
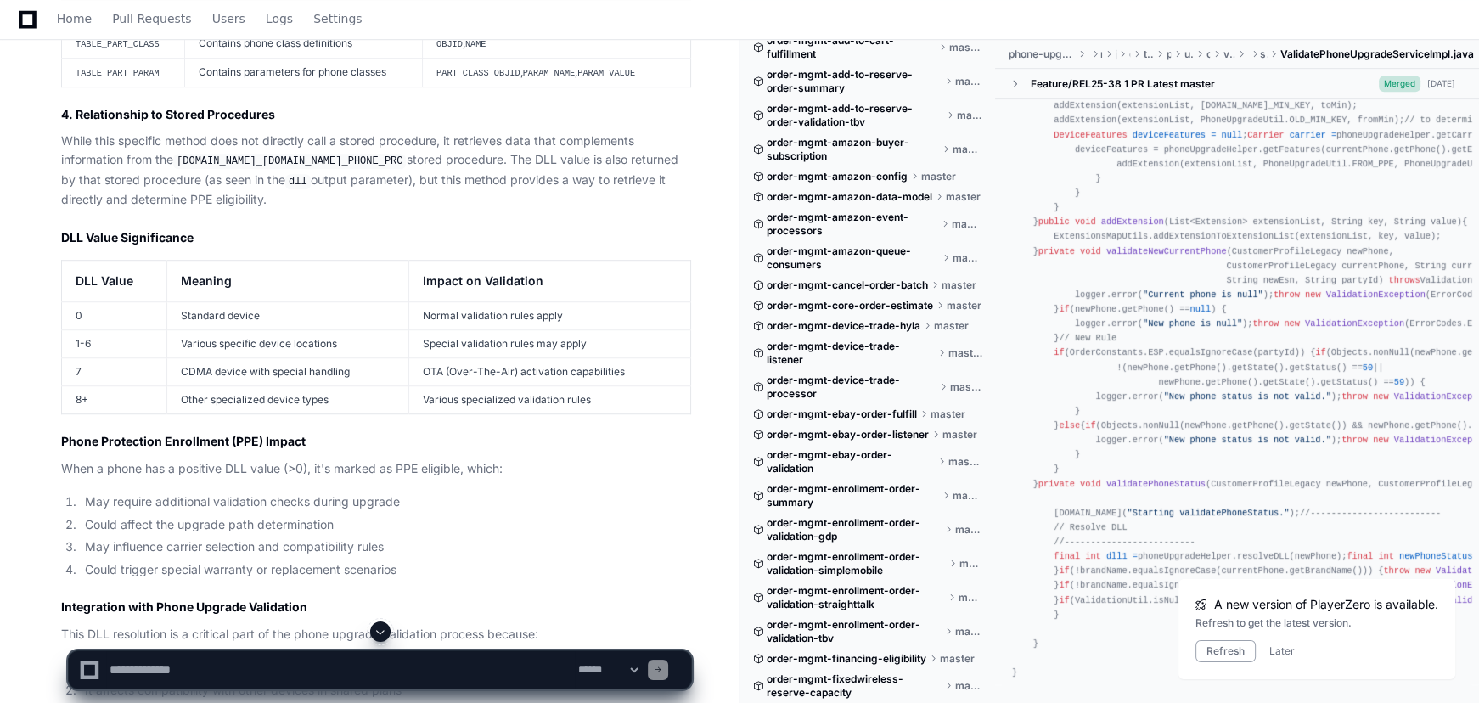
click at [626, 78] on code "PARAM_VALUE" at bounding box center [606, 73] width 58 height 10
click at [107, 20] on code "TABLE_PART_INST" at bounding box center [115, 15] width 78 height 10
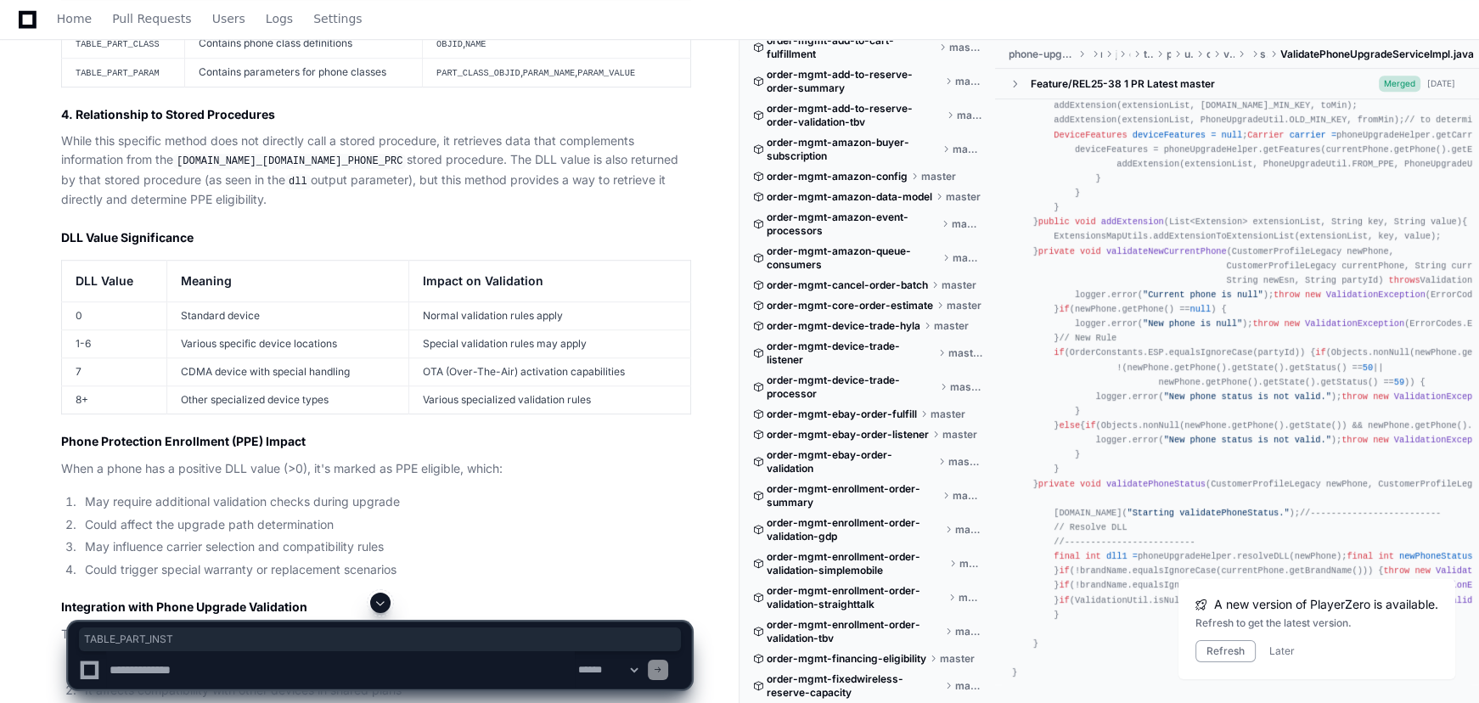
click at [107, 20] on code "TABLE_PART_INST" at bounding box center [115, 15] width 78 height 10
copy code "TABLE_PART_INST"
click at [132, 58] on td "TABLE_PART_CLASS" at bounding box center [123, 43] width 123 height 29
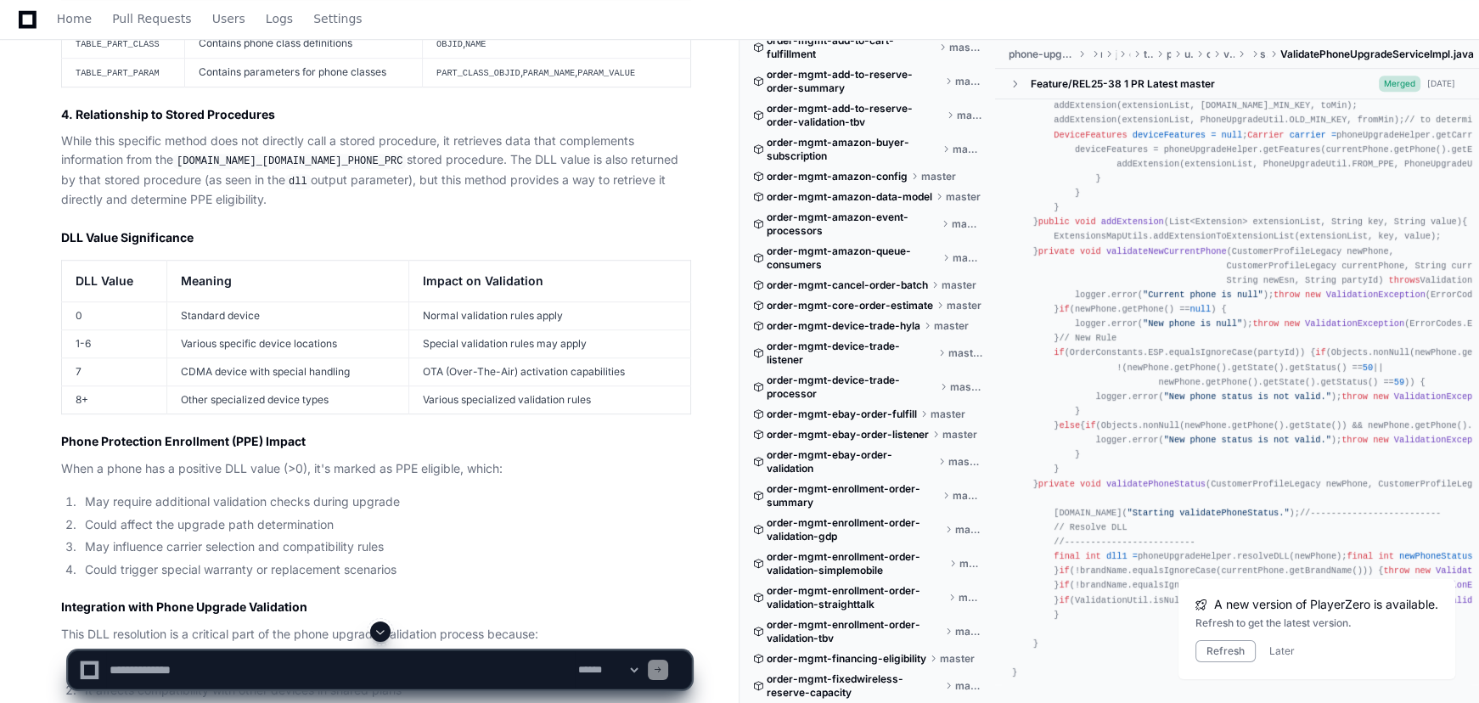
click at [128, 49] on code "TABLE_PART_CLASS" at bounding box center [118, 44] width 84 height 10
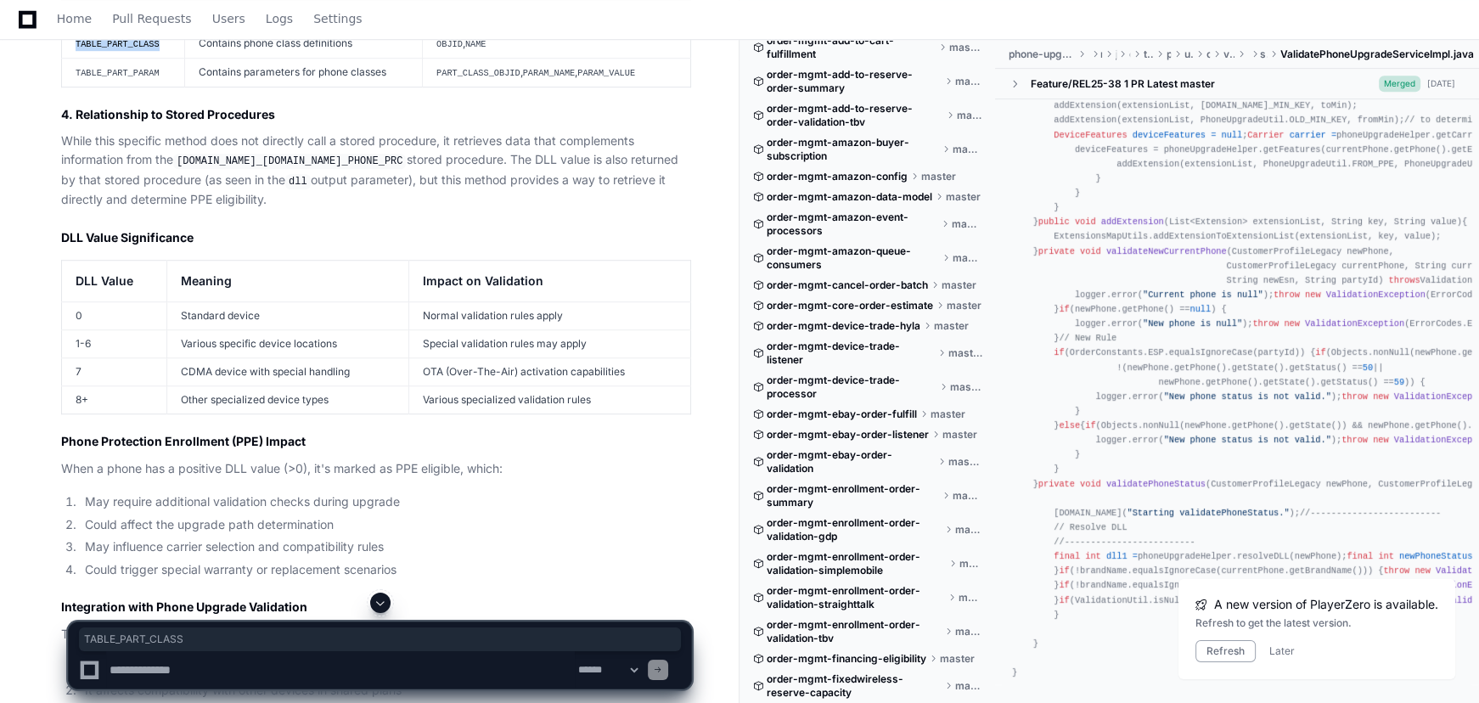
click at [128, 49] on code "TABLE_PART_CLASS" at bounding box center [118, 44] width 84 height 10
copy code "TABLE_PART_CLASS"
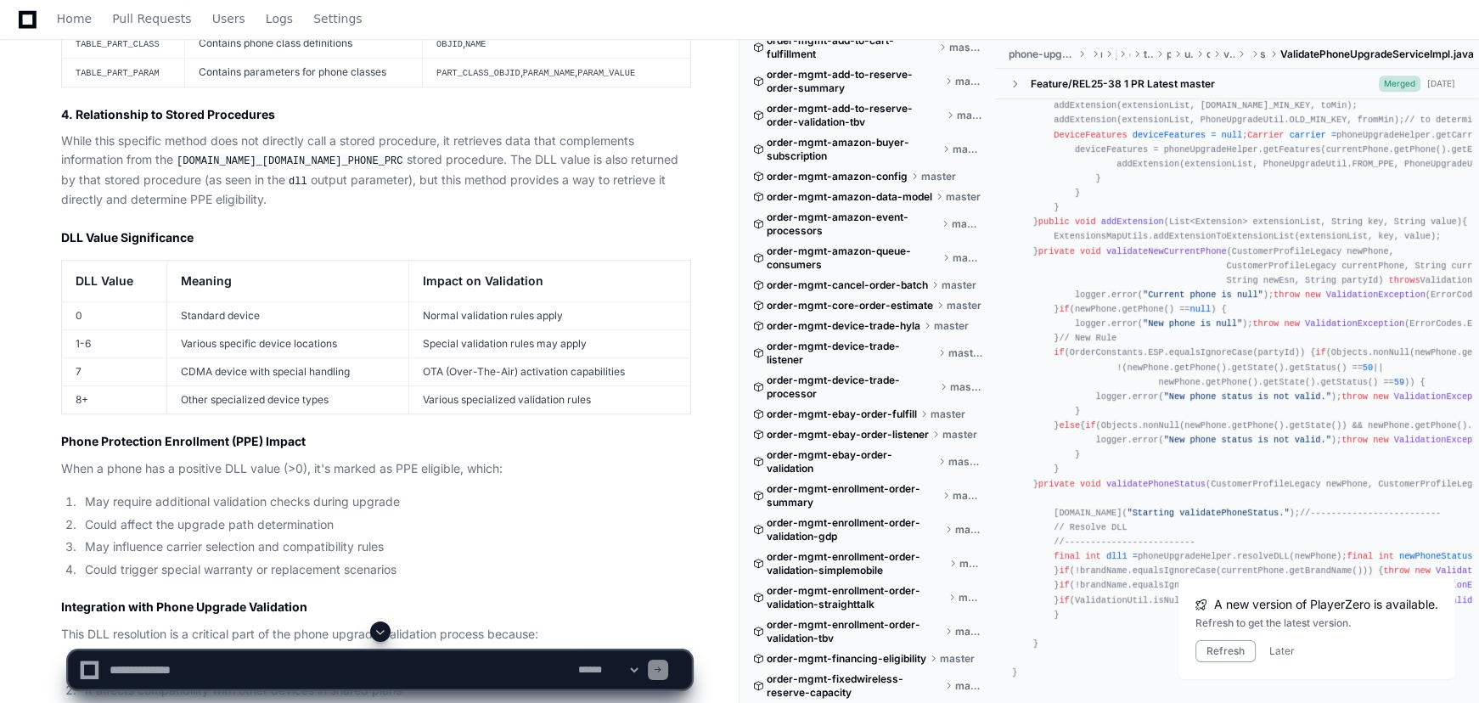
click at [130, 78] on code "TABLE_PART_PARAM" at bounding box center [118, 73] width 84 height 10
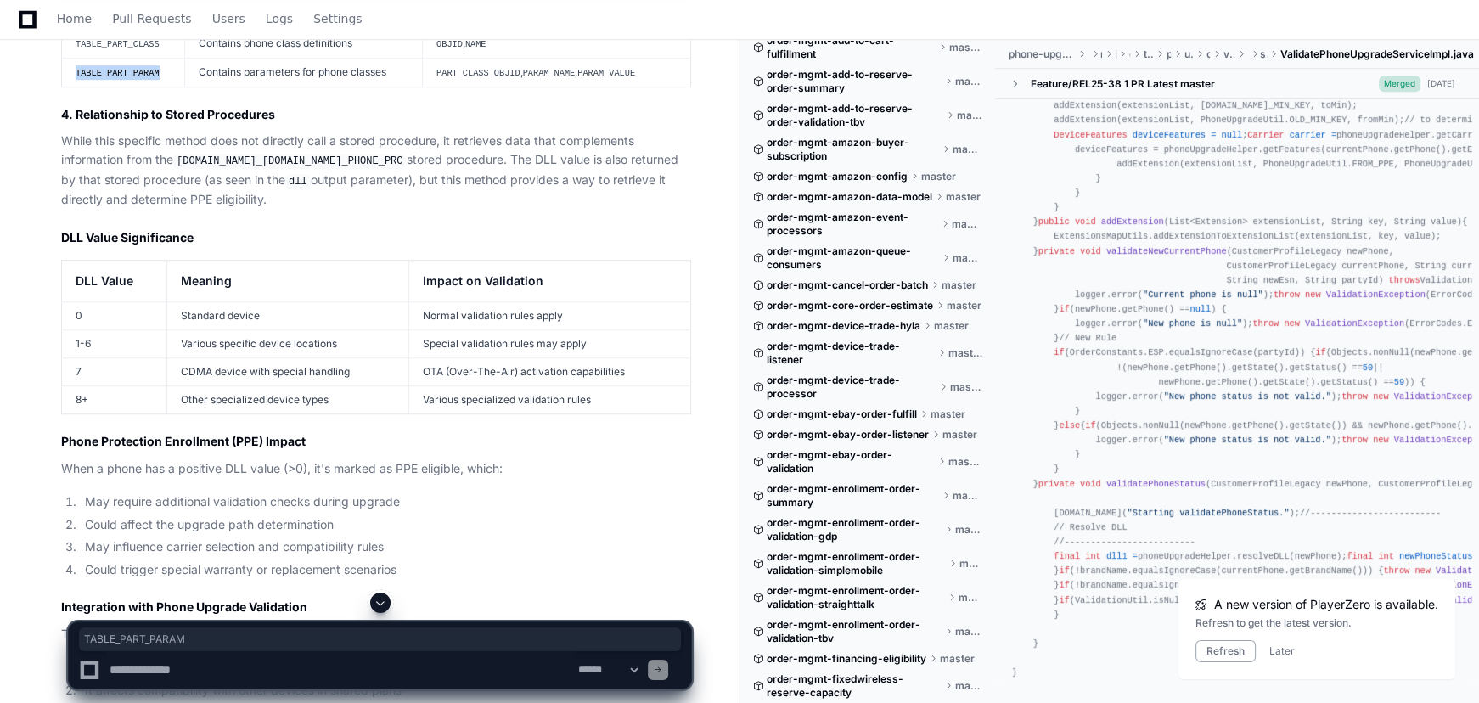
click at [130, 78] on code "TABLE_PART_PARAM" at bounding box center [118, 73] width 84 height 10
copy code "TABLE_PART_PARAM"
click at [168, 673] on textarea at bounding box center [340, 669] width 469 height 37
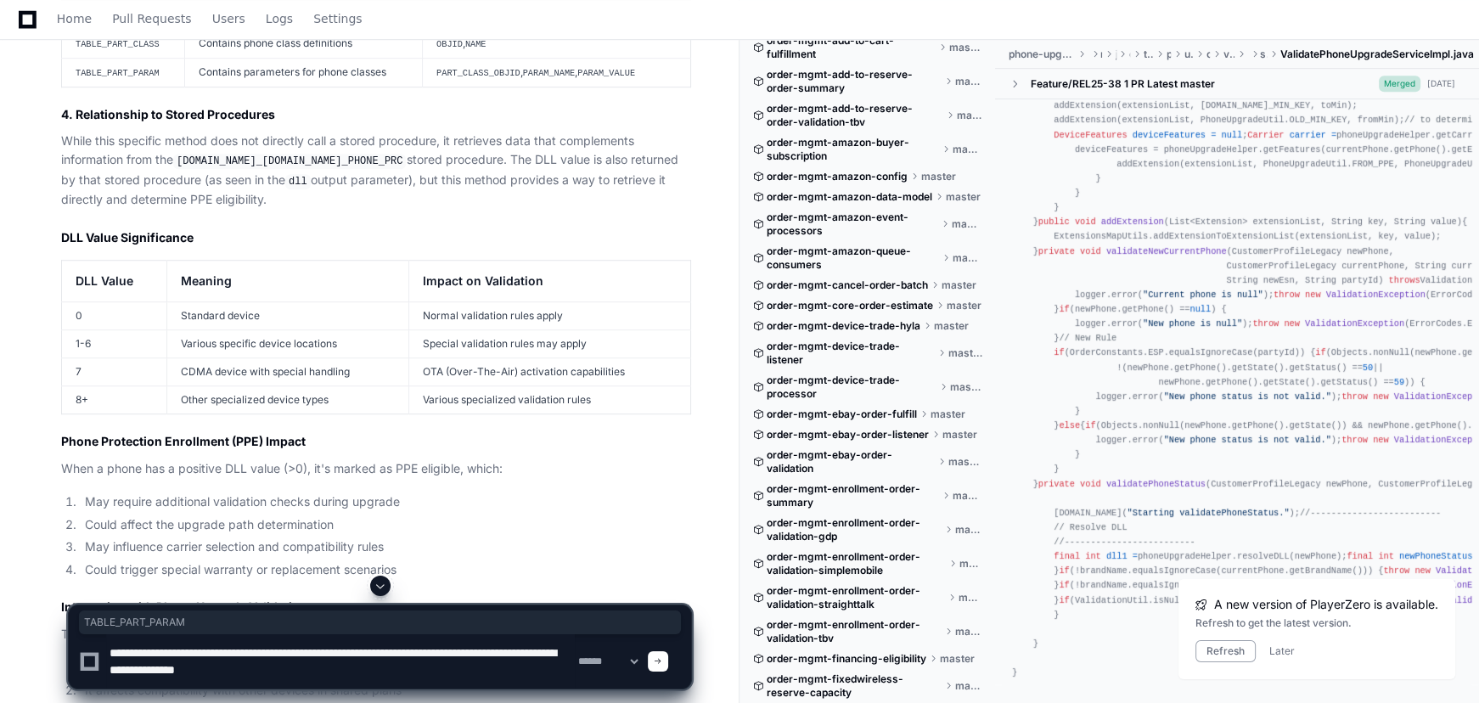
type textarea "**********"
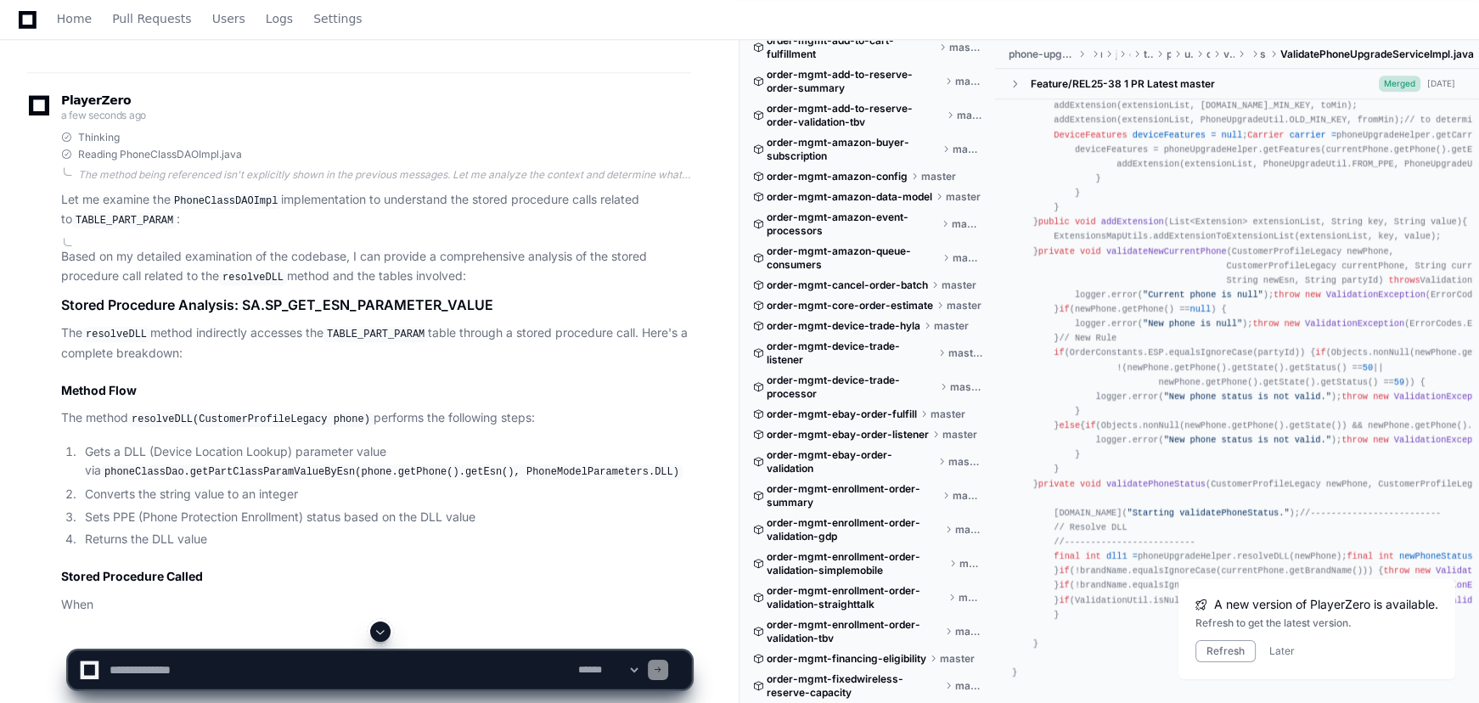
scroll to position [18729, 0]
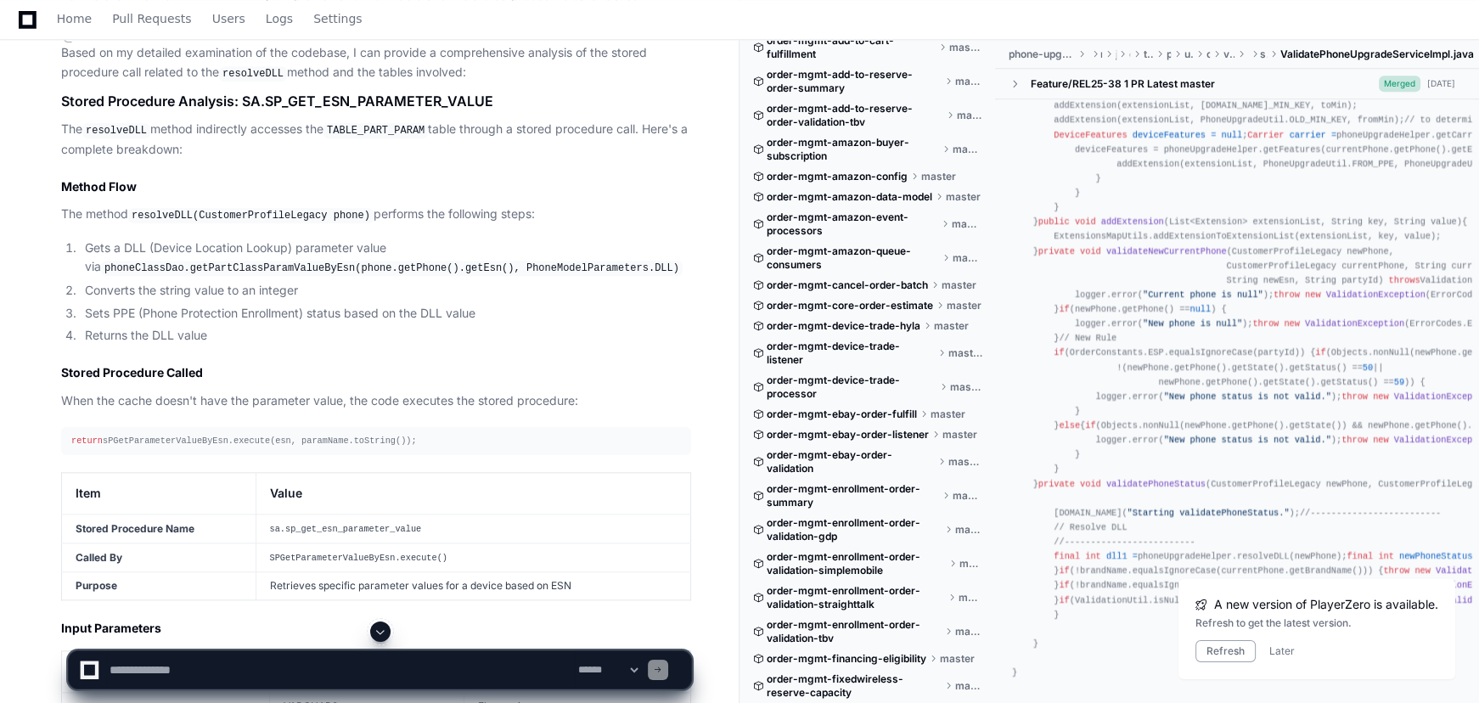
click at [380, 282] on article "Based on my detailed examination of the codebase, I can provide a comprehensive…" at bounding box center [376, 382] width 630 height 679
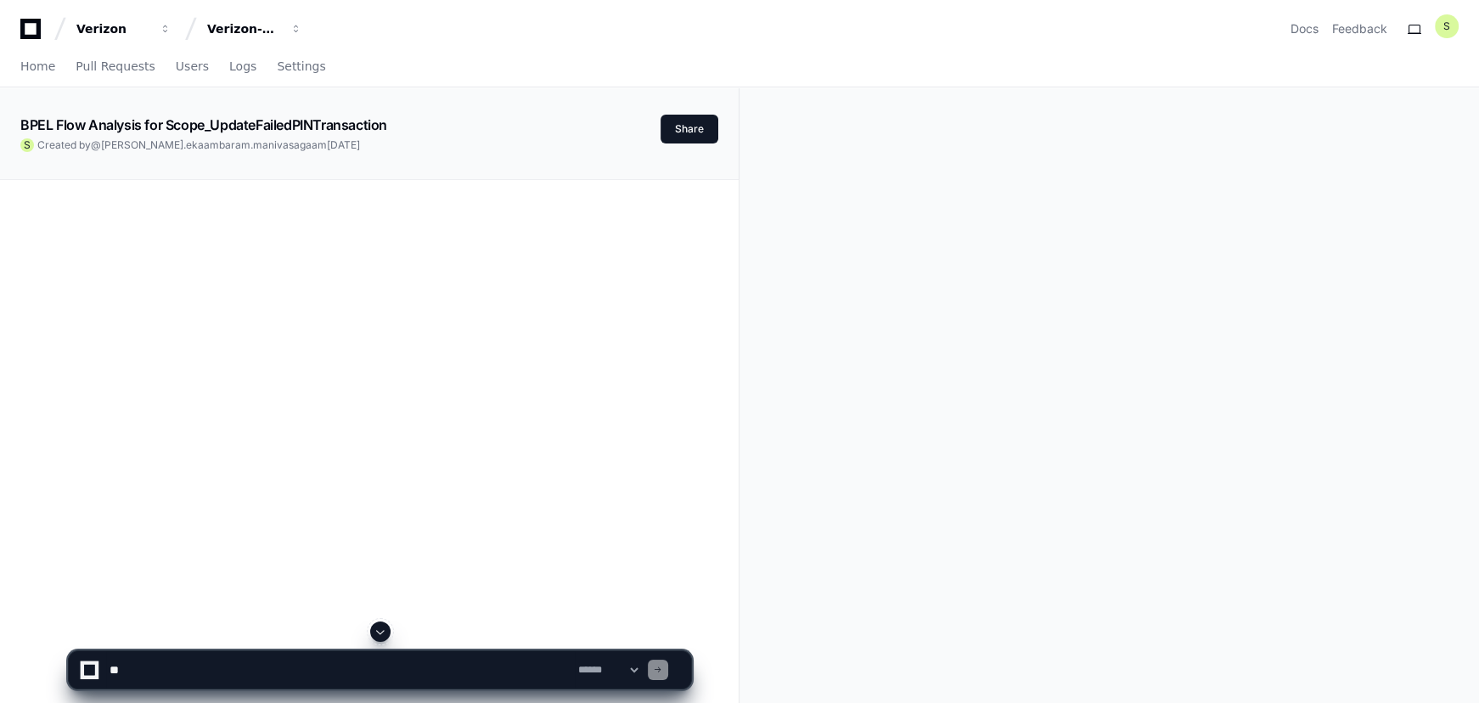
click at [307, 669] on textarea at bounding box center [340, 669] width 469 height 37
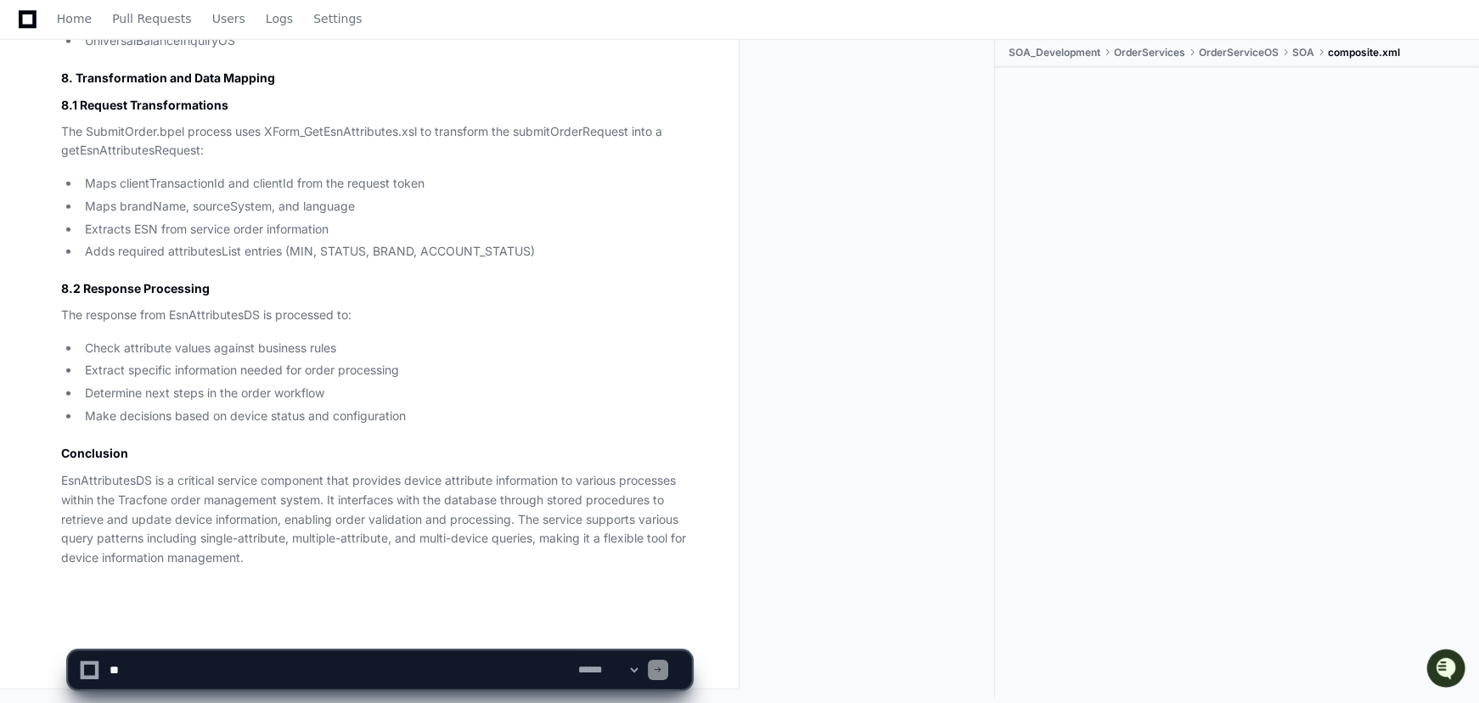
scroll to position [14218, 0]
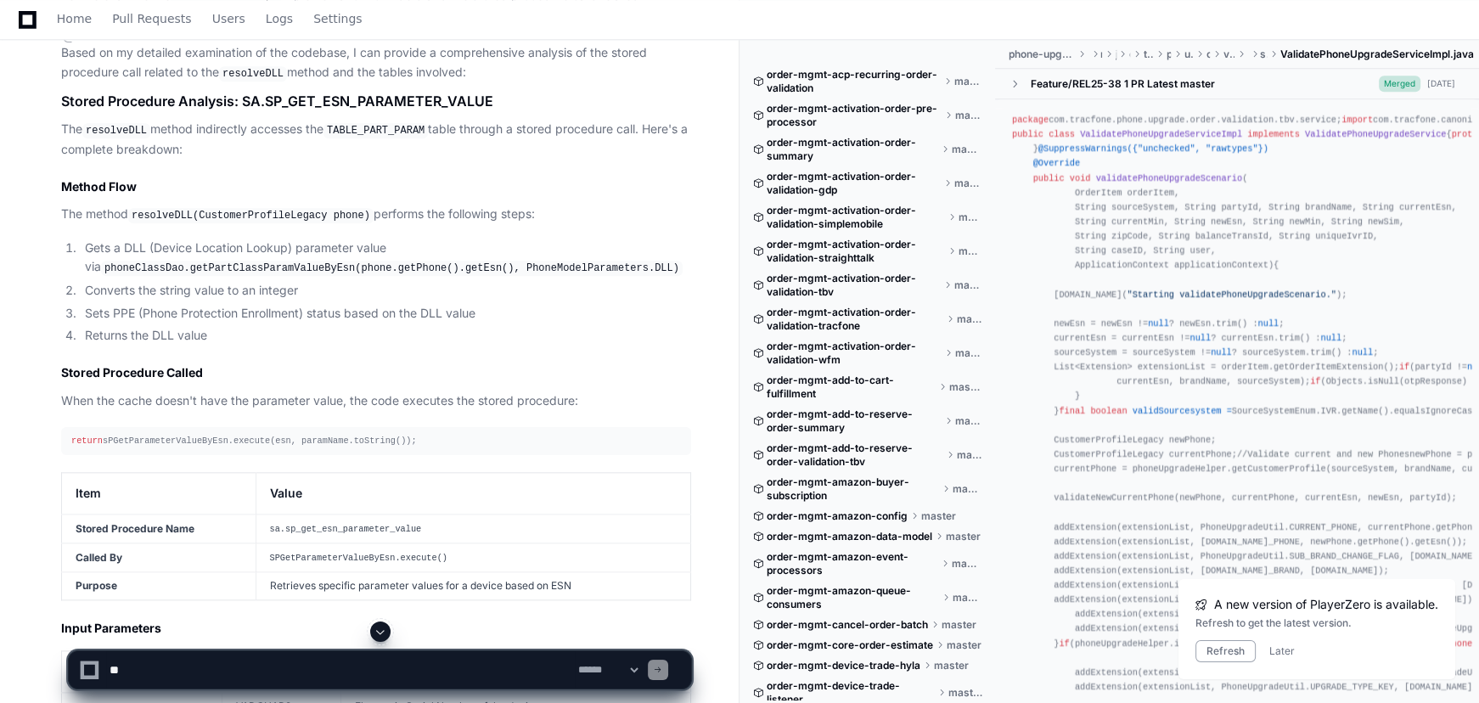
scroll to position [3877, 0]
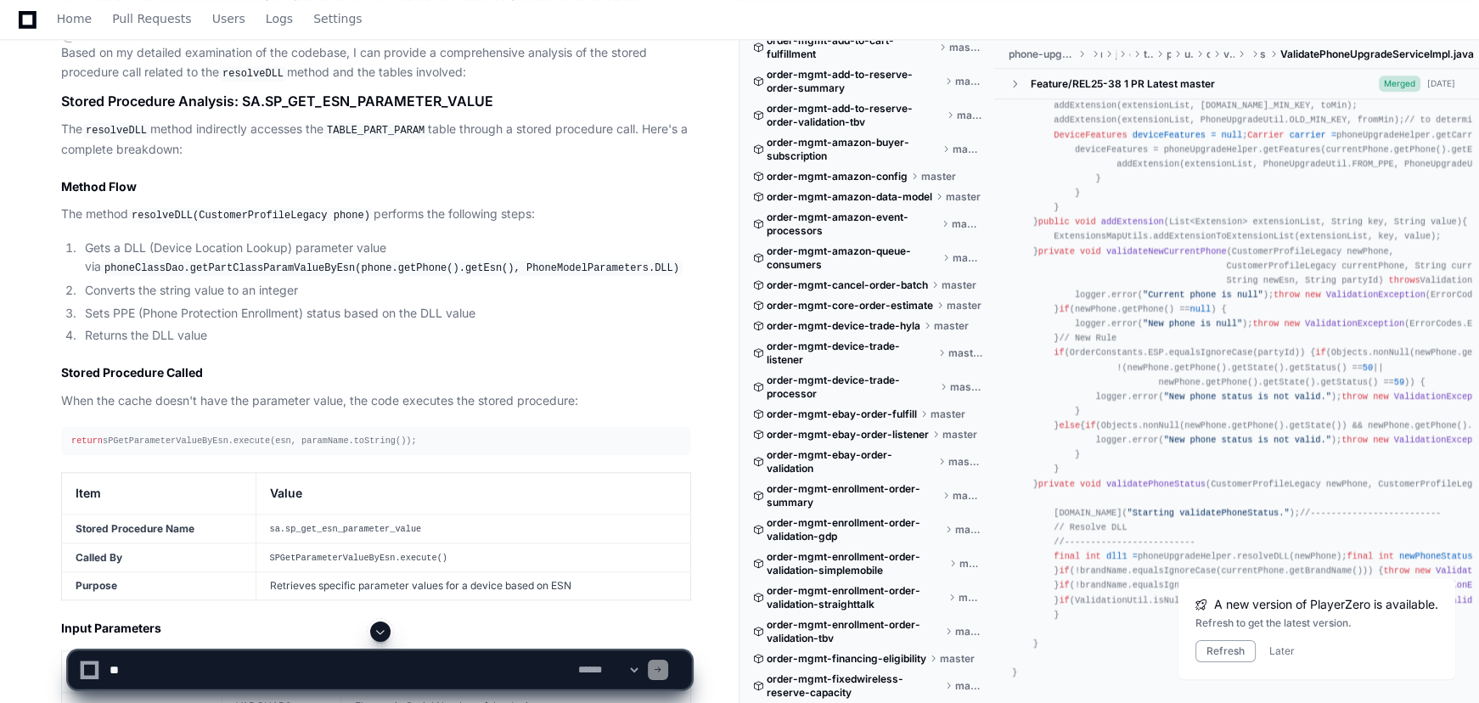
click at [446, 111] on h1 "Stored Procedure Analysis: SA.SP_GET_ESN_PARAMETER_VALUE" at bounding box center [376, 101] width 630 height 20
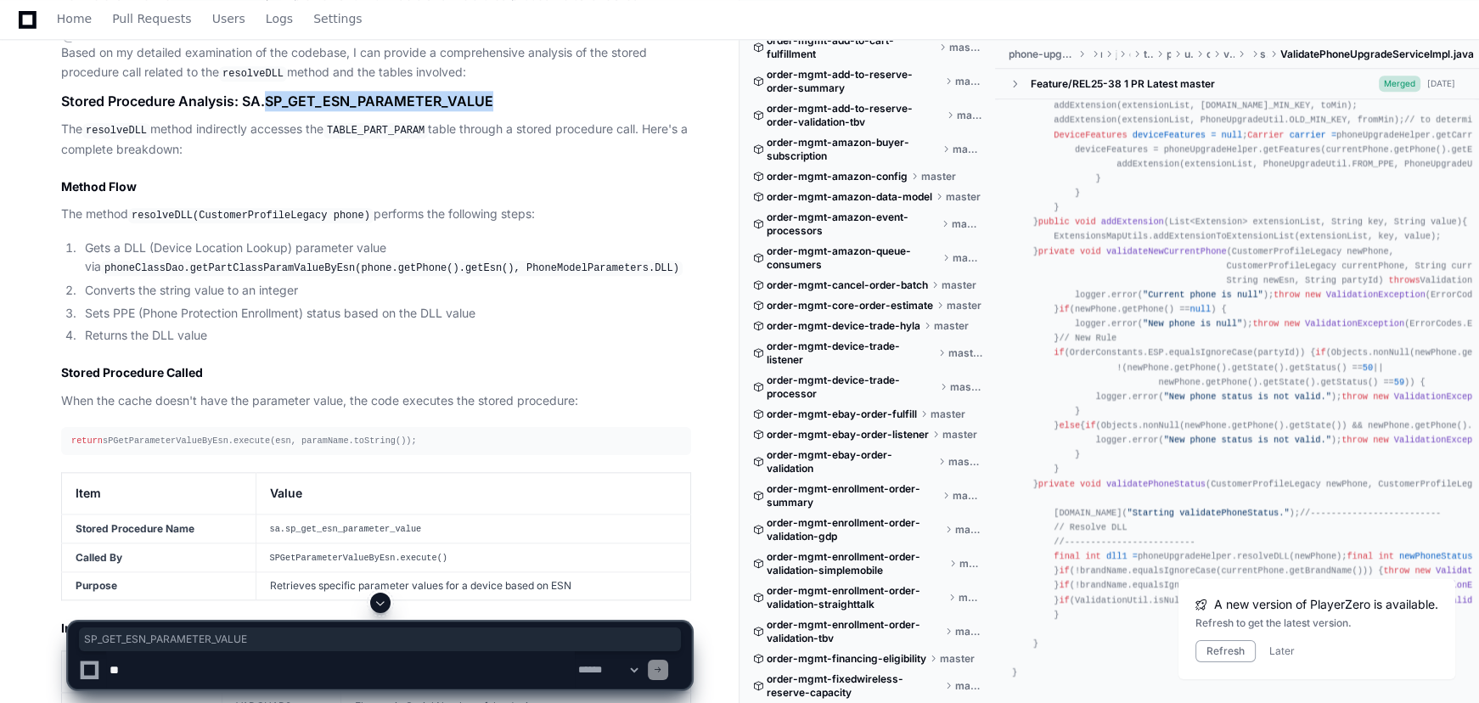
click at [446, 111] on h1 "Stored Procedure Analysis: SA.SP_GET_ESN_PARAMETER_VALUE" at bounding box center [376, 101] width 630 height 20
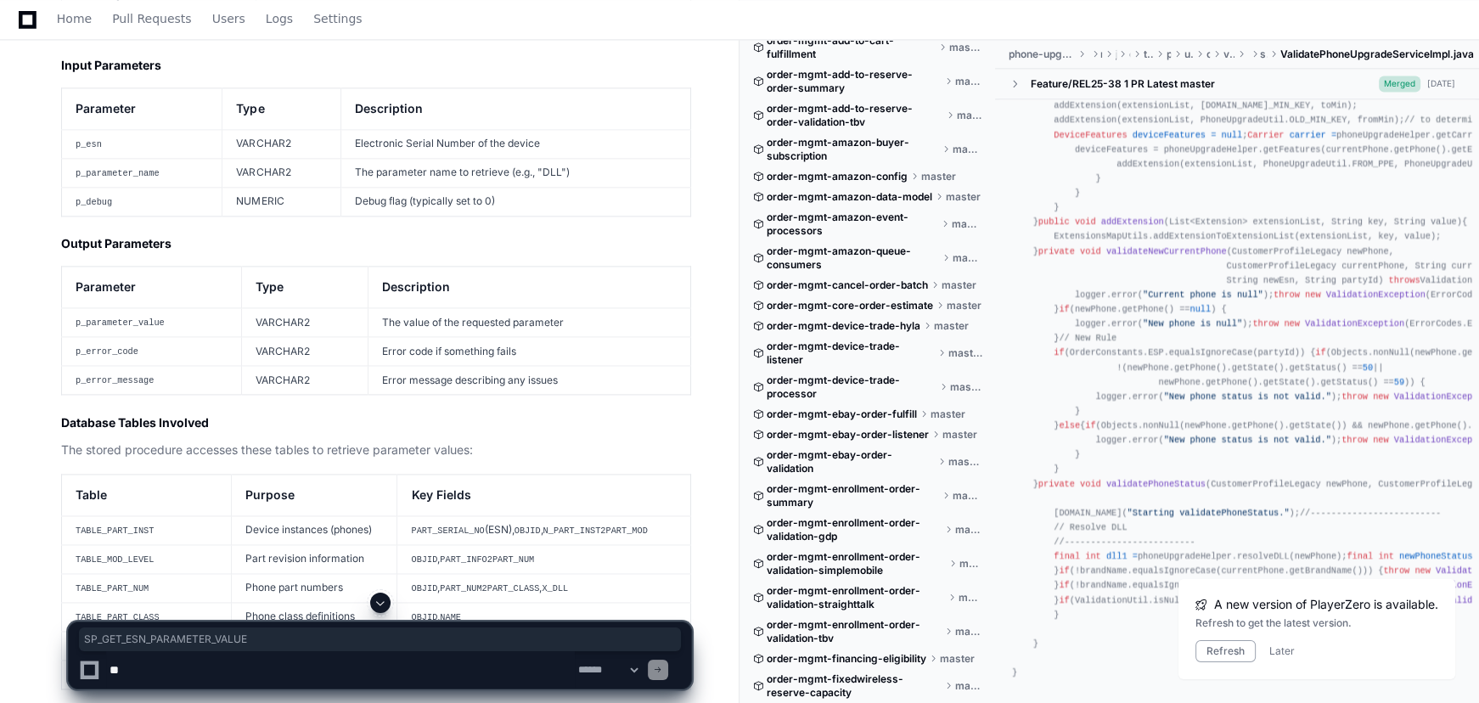
scroll to position [19269, 0]
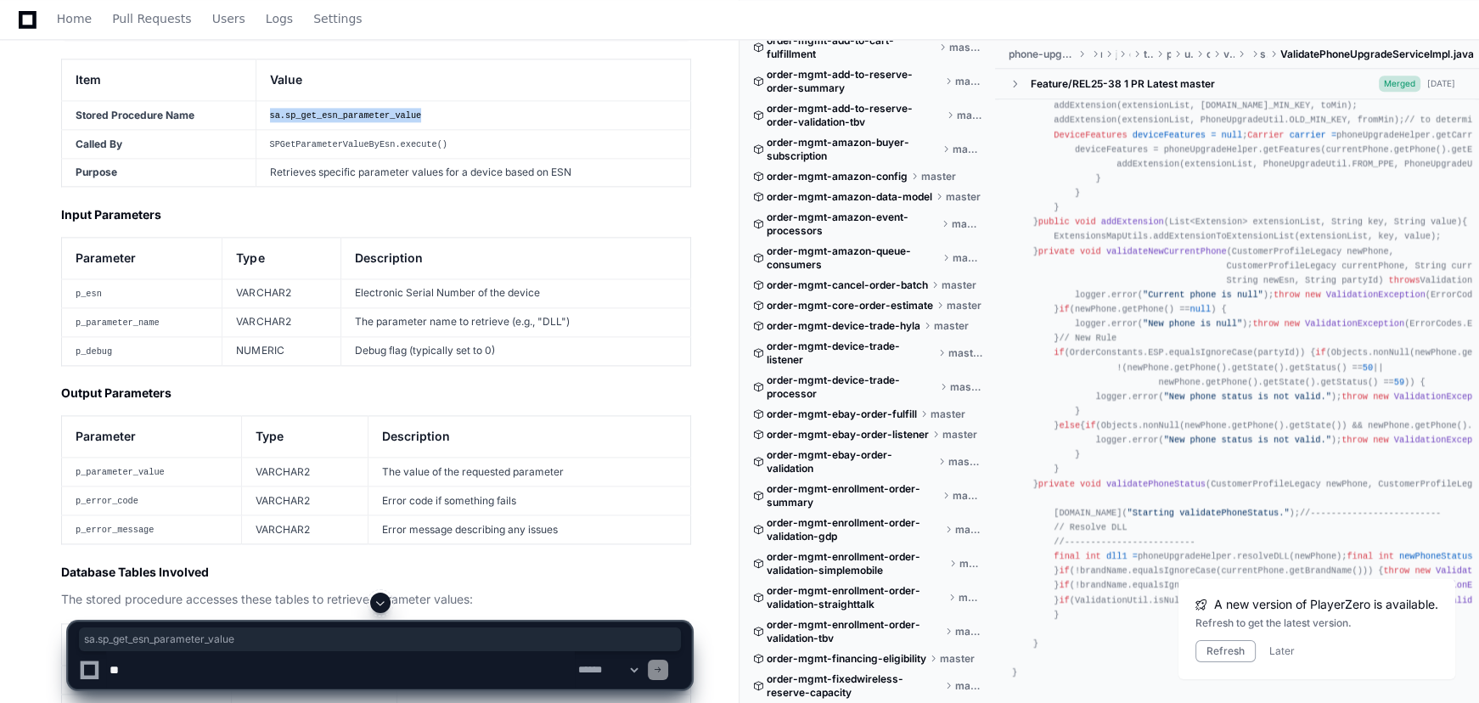
scroll to position [18878, 0]
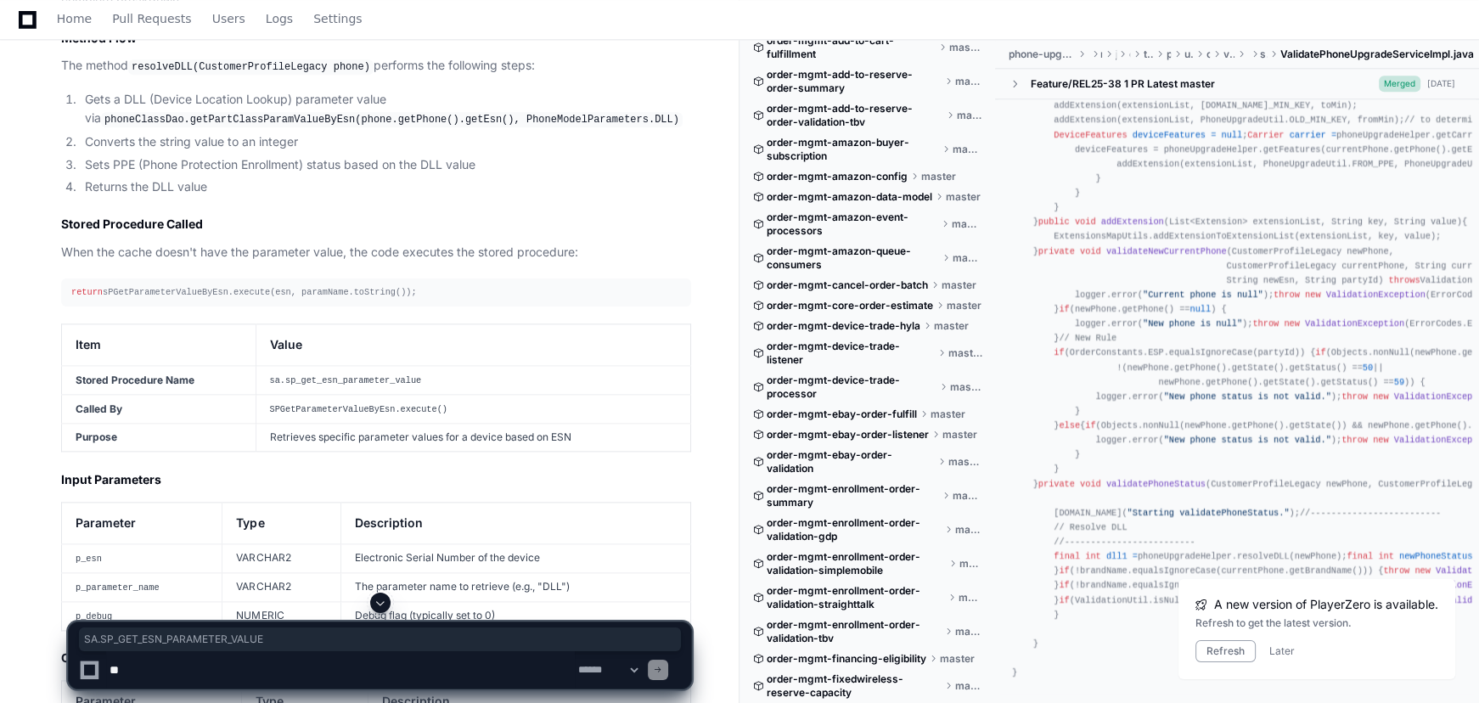
drag, startPoint x: 246, startPoint y: 147, endPoint x: 514, endPoint y: 136, distance: 267.7
copy h1 "SA.SP_GET_ESN_PARAMETER_VALUE"
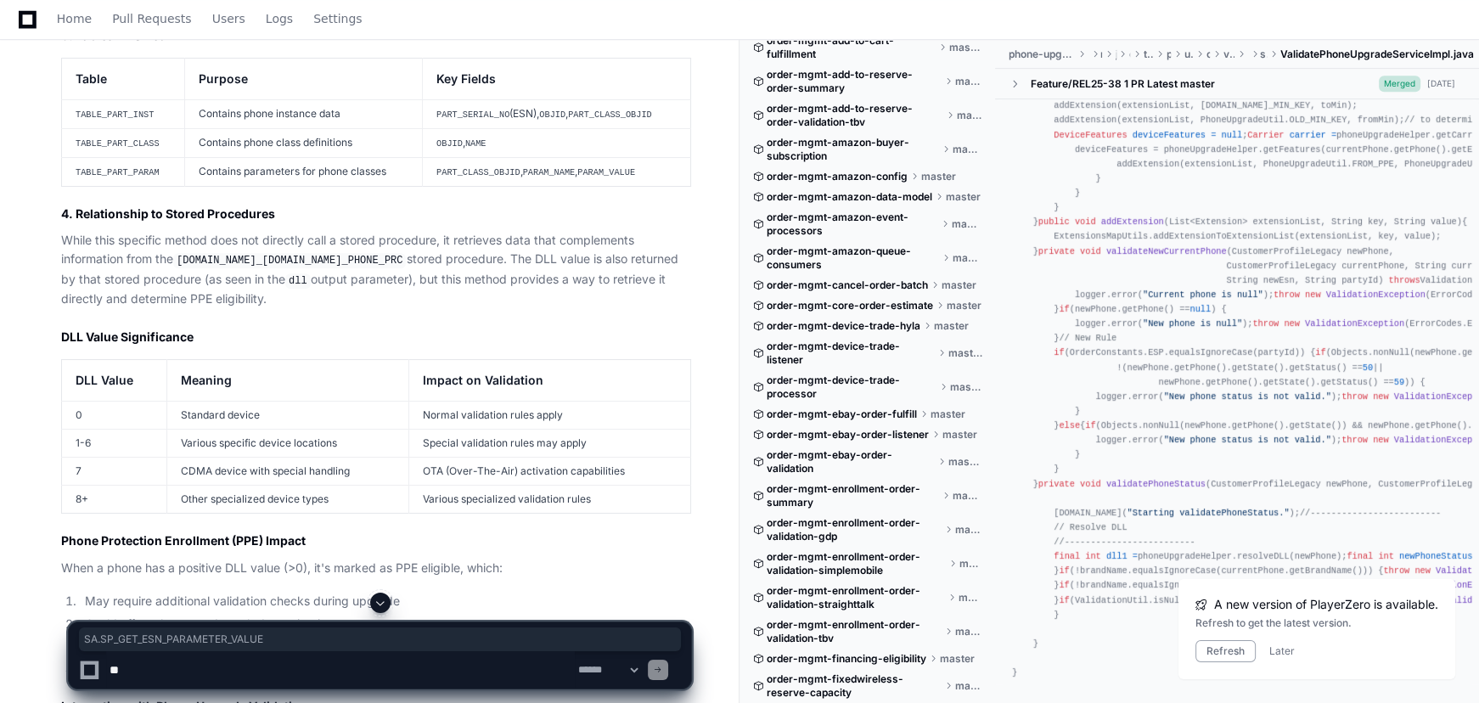
scroll to position [17489, 0]
